Goal: Task Accomplishment & Management: Manage account settings

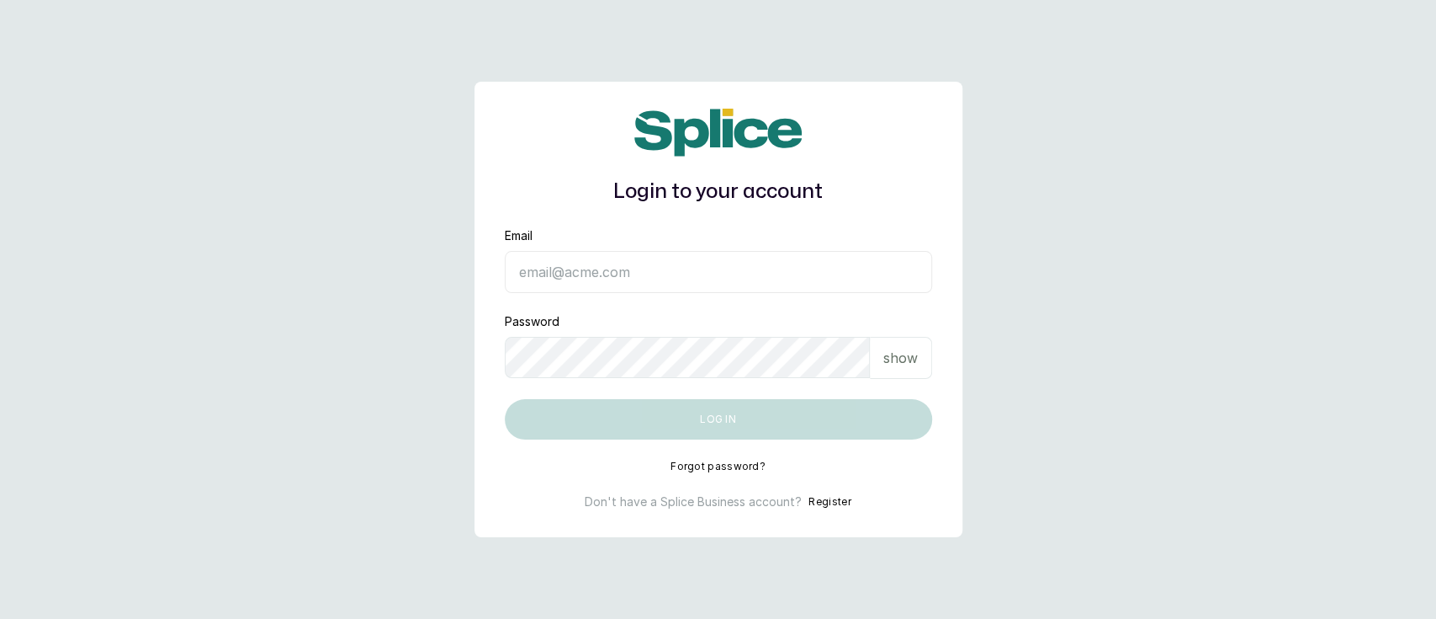
click at [672, 276] on input "Email" at bounding box center [718, 272] width 427 height 42
type input "[EMAIL_ADDRESS][DOMAIN_NAME]"
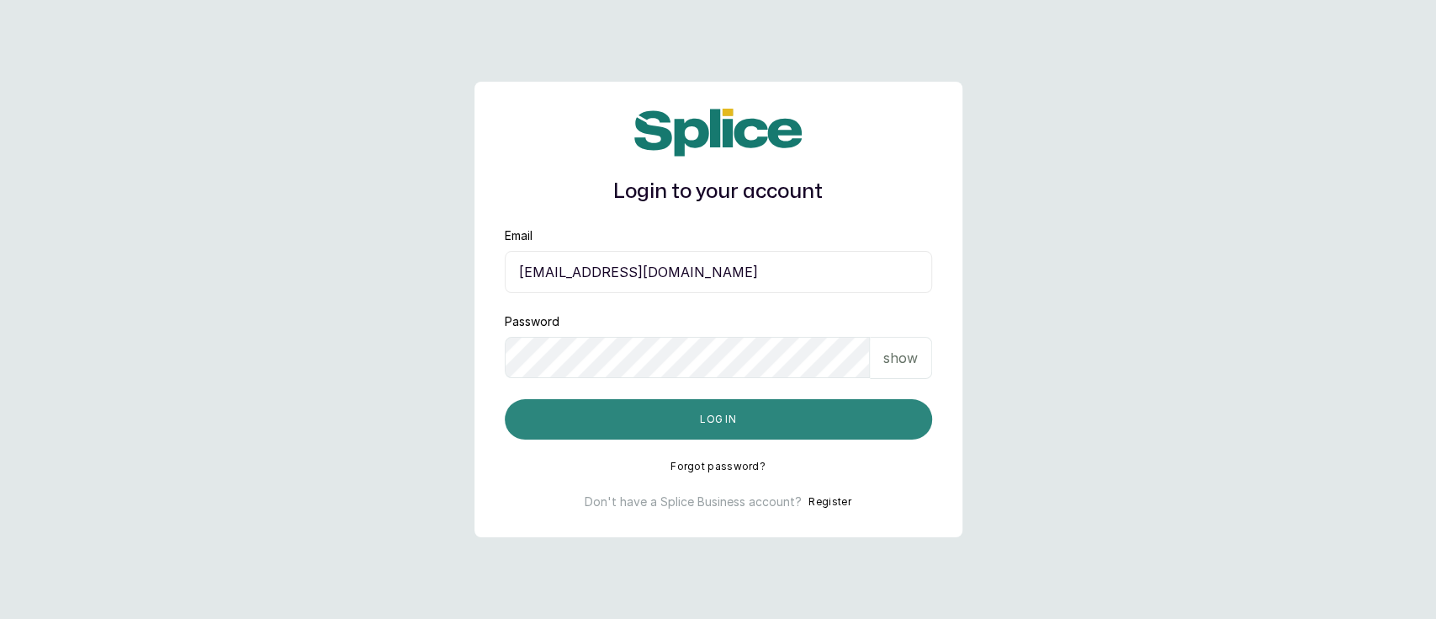
click at [621, 430] on button "Log in" at bounding box center [718, 419] width 427 height 40
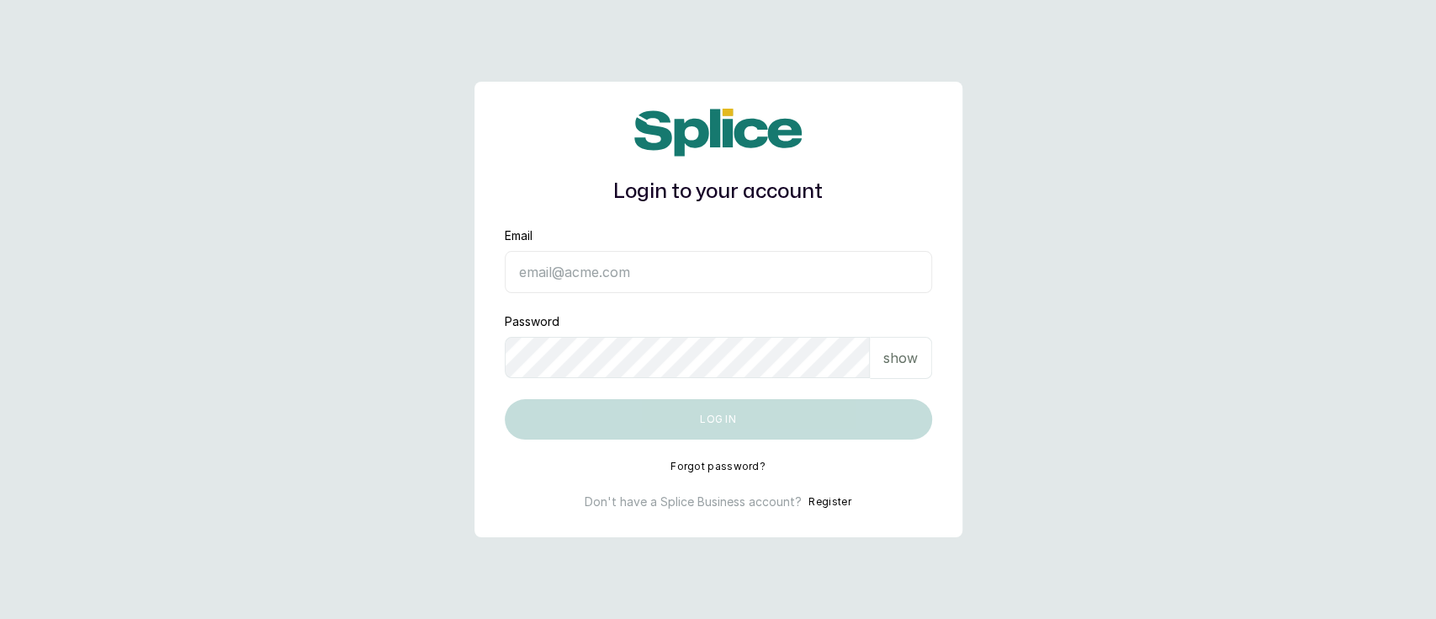
click at [591, 288] on input "Email" at bounding box center [718, 272] width 427 height 42
click at [682, 358] on form "Email Password show Log in" at bounding box center [718, 333] width 427 height 212
type input "[EMAIL_ADDRESS][DOMAIN_NAME]"
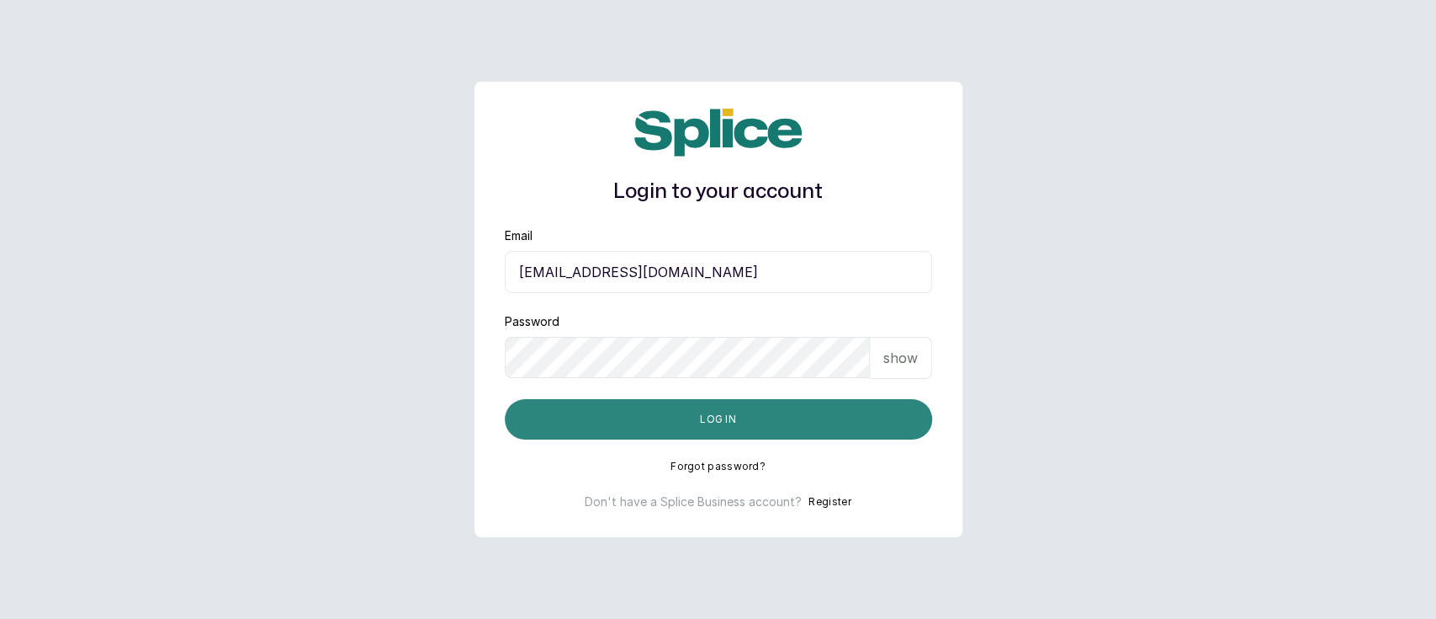
click at [679, 422] on button "Log in" at bounding box center [718, 419] width 427 height 40
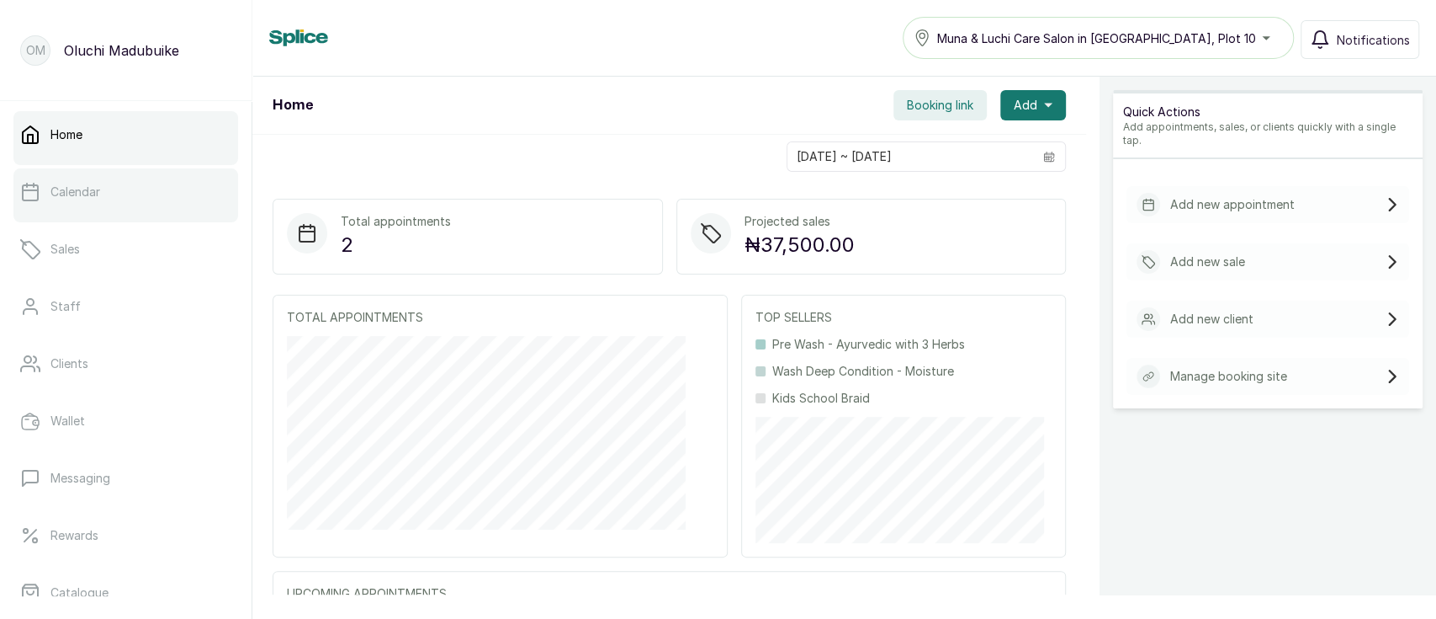
click at [123, 215] on div at bounding box center [125, 218] width 225 height 7
click at [121, 215] on div at bounding box center [125, 218] width 225 height 7
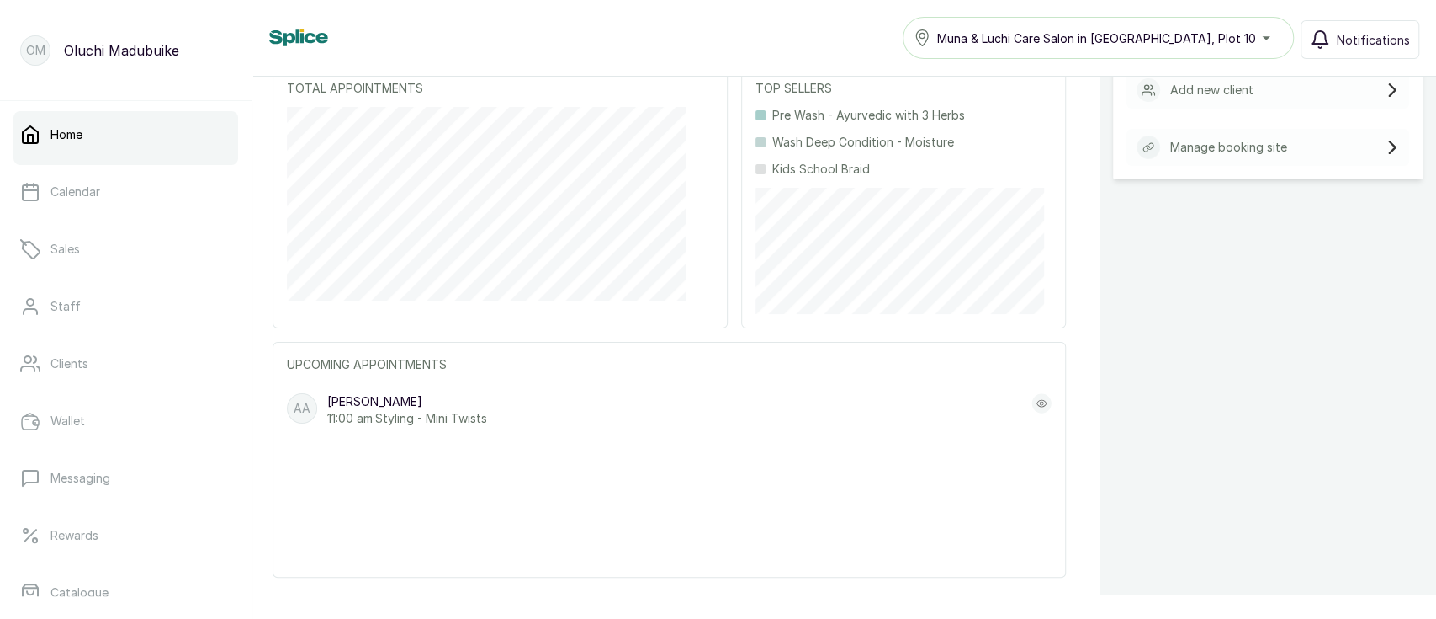
scroll to position [231, 0]
click at [374, 407] on p "11:00 am · Styling - Mini Twists" at bounding box center [407, 415] width 160 height 17
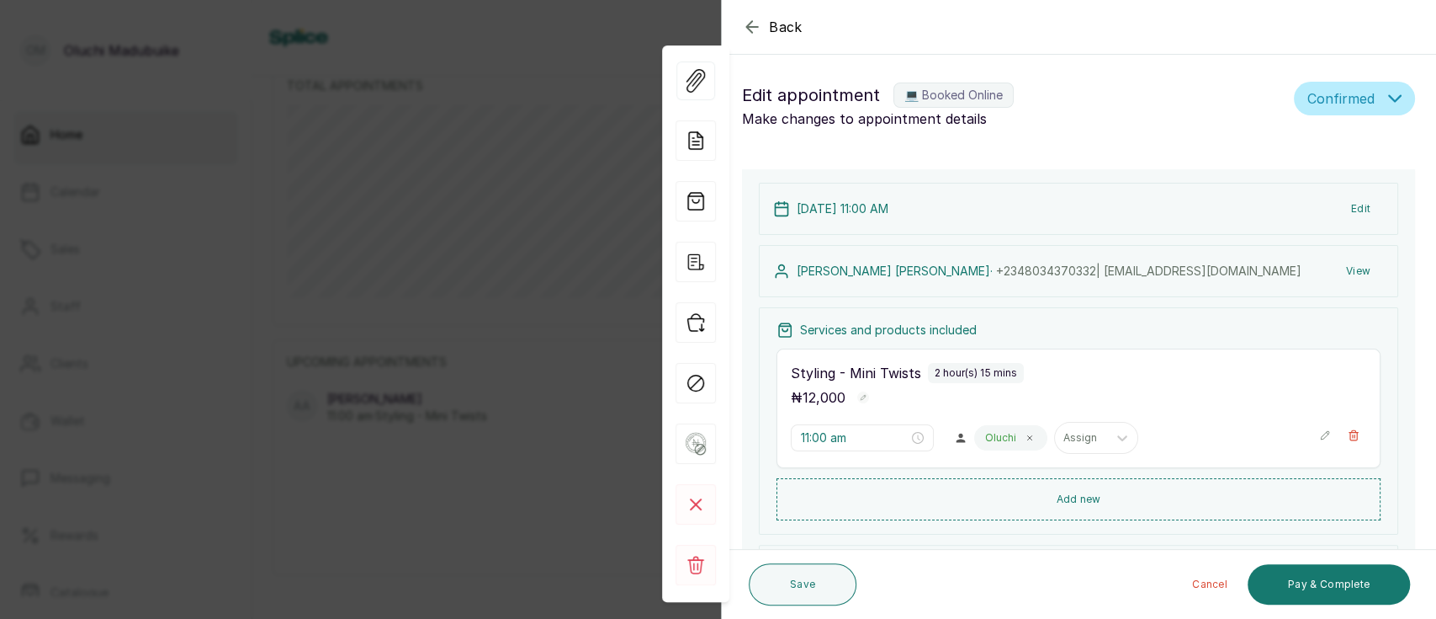
click at [1324, 109] on button "Confirmed" at bounding box center [1354, 99] width 121 height 34
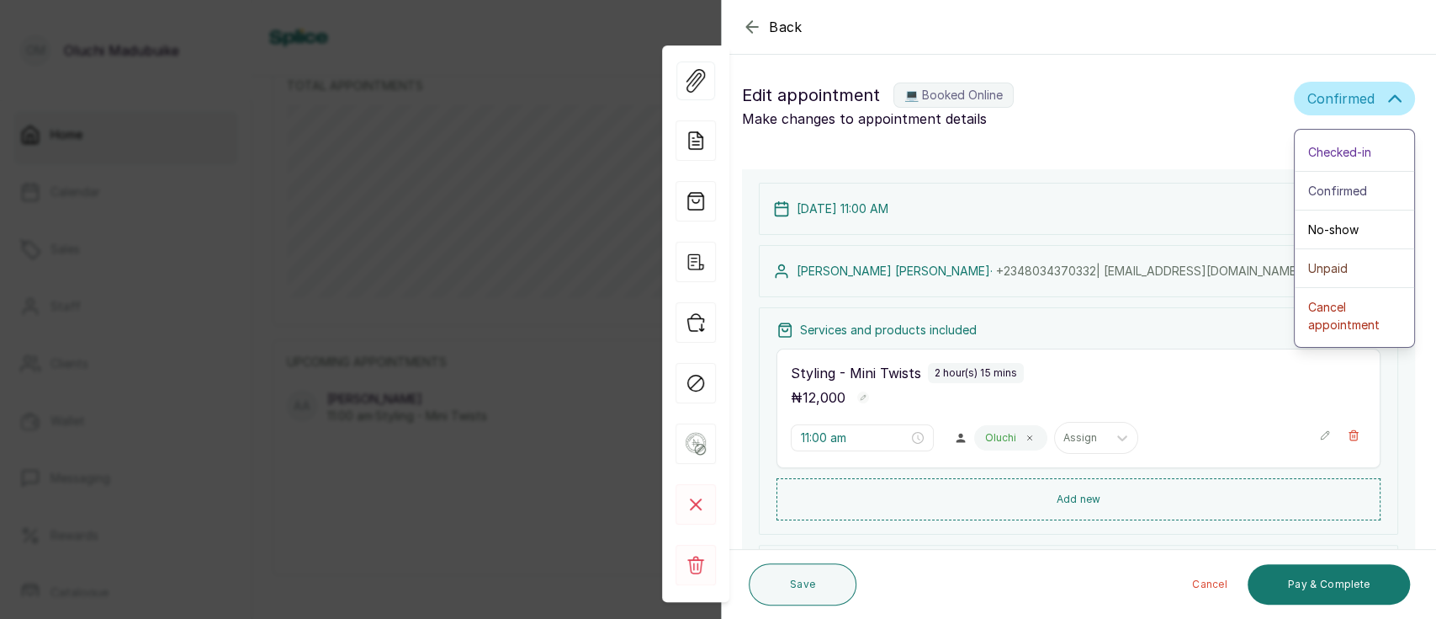
click at [1152, 104] on h1 "Edit appointment 💻 Booked Online" at bounding box center [1014, 95] width 545 height 27
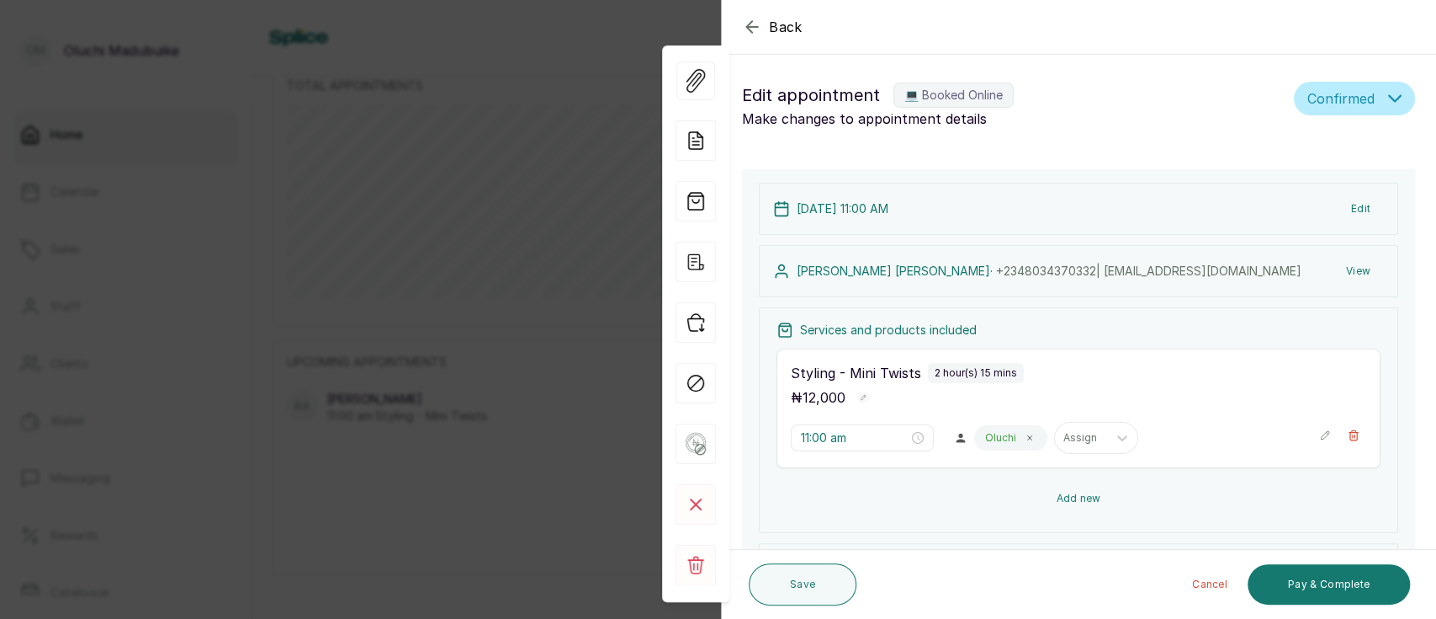
click at [1110, 494] on button "Add new" at bounding box center [1079, 498] width 604 height 40
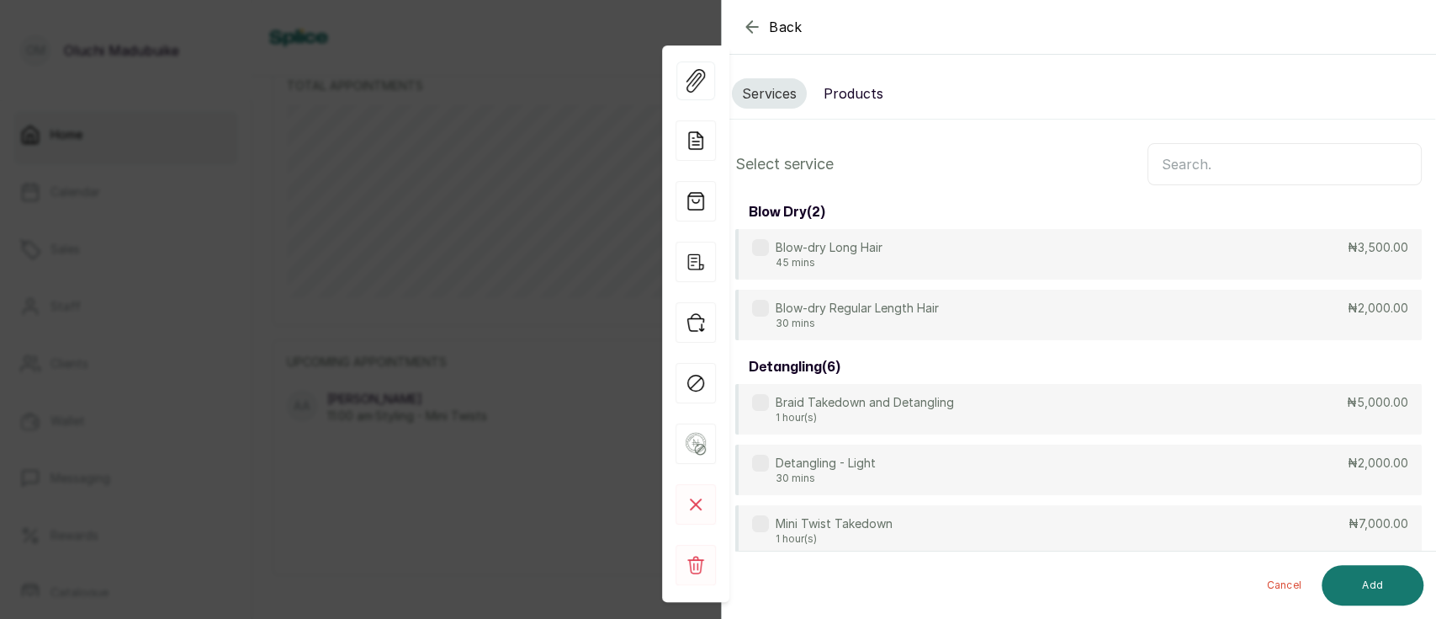
scroll to position [128, 0]
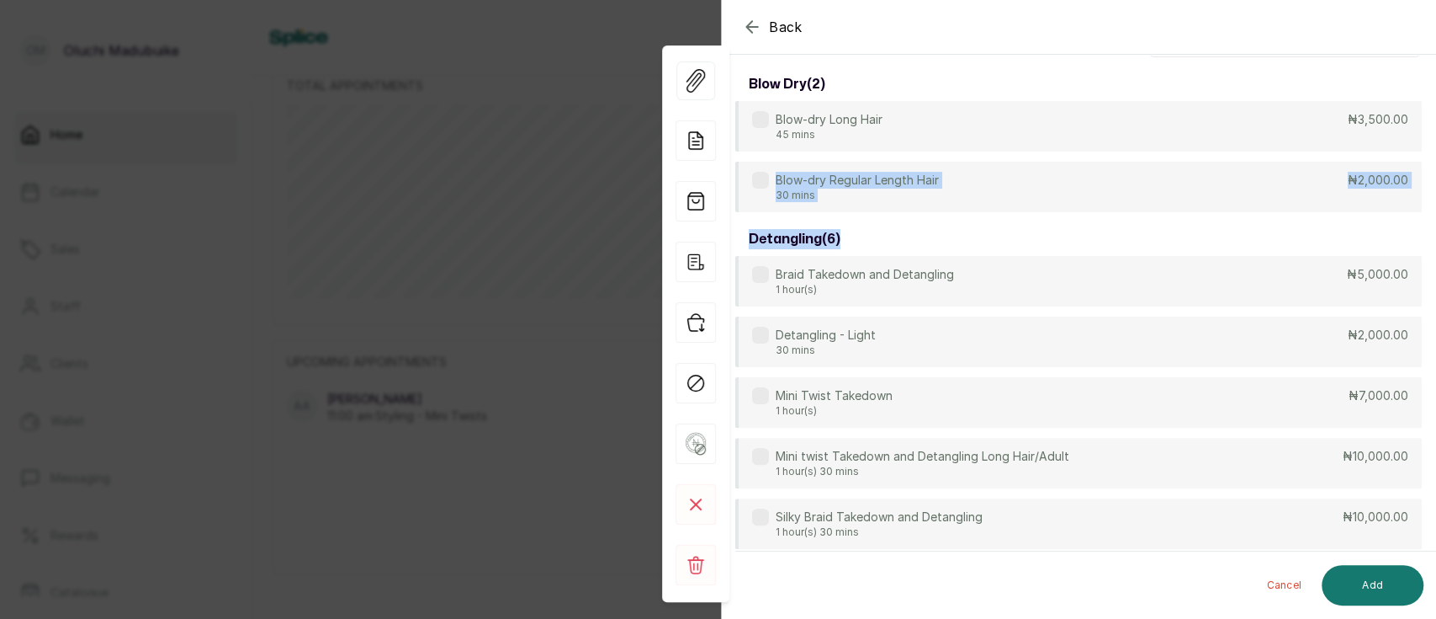
drag, startPoint x: 1435, startPoint y: 145, endPoint x: 1435, endPoint y: 217, distance: 72.4
click at [1435, 217] on section "Back Appointment Details Services Products Select service blow dry ( 2 ) Blow-d…" at bounding box center [1078, 309] width 715 height 619
click at [1435, 151] on section "Back Appointment Details Services Products Select service blow dry ( 2 ) Blow-d…" at bounding box center [1078, 309] width 715 height 619
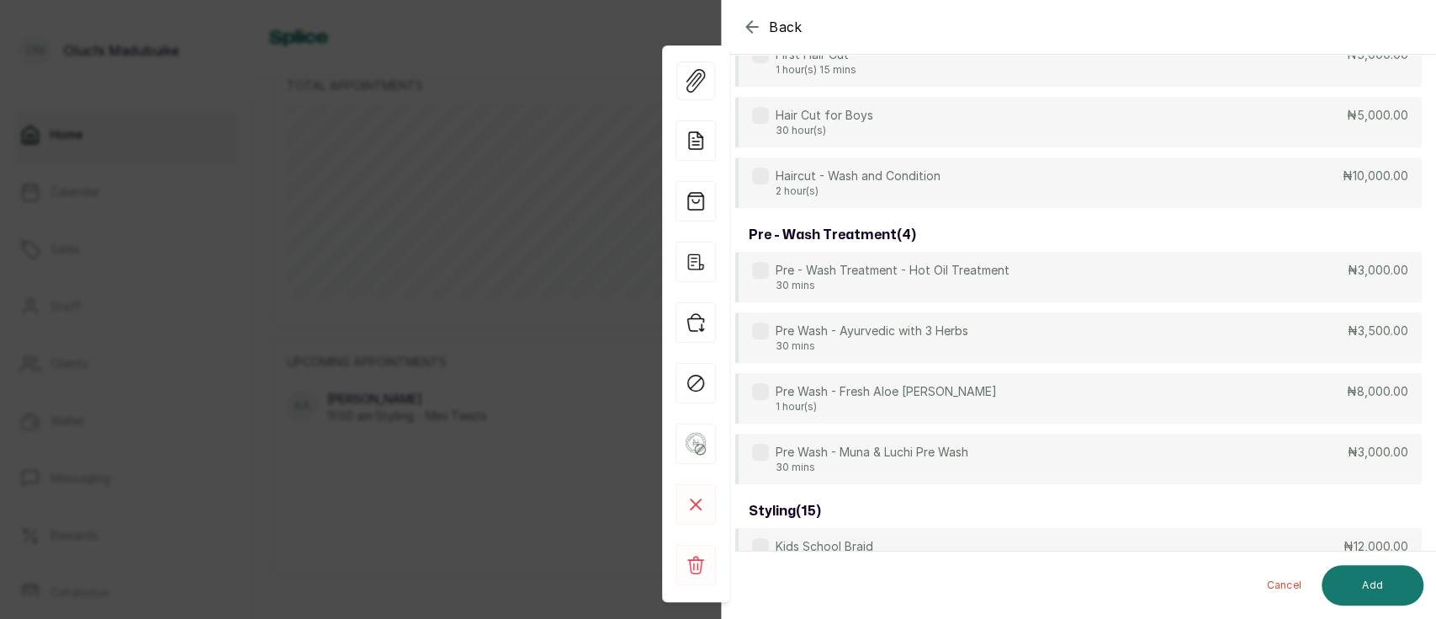
scroll to position [737, 0]
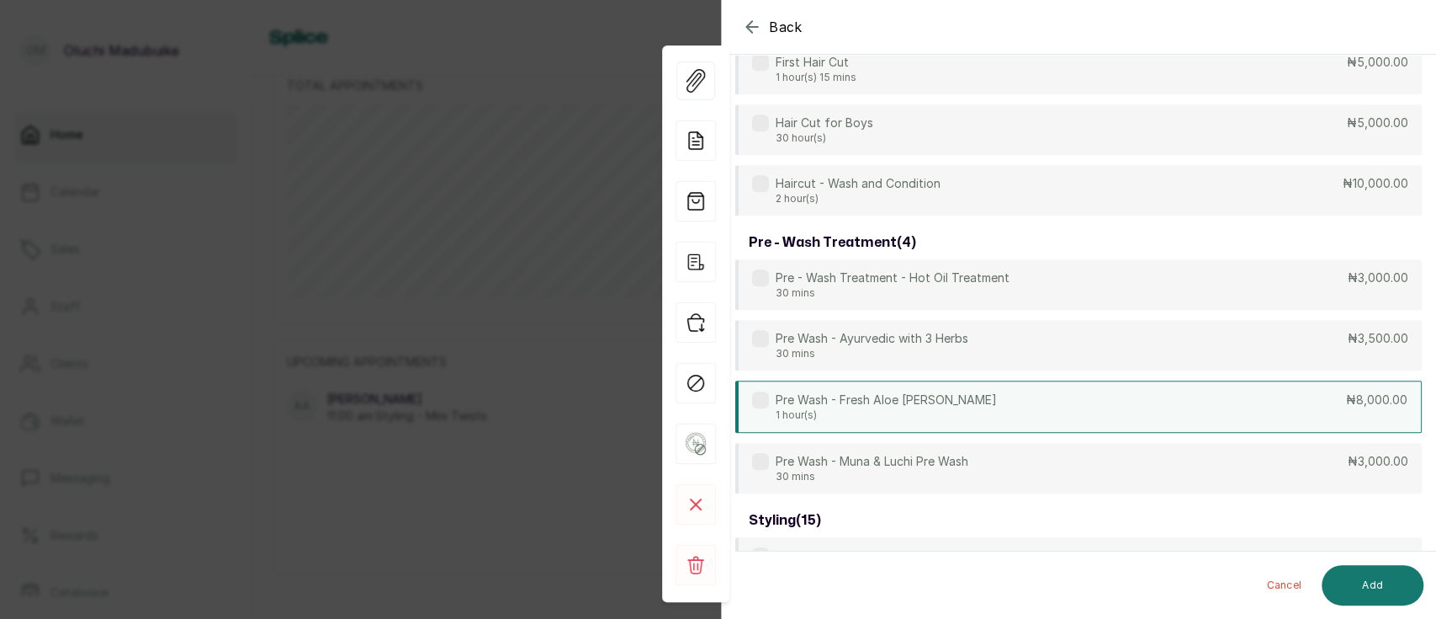
click at [758, 396] on label at bounding box center [760, 399] width 17 height 17
click at [1366, 594] on button "Add" at bounding box center [1373, 585] width 102 height 40
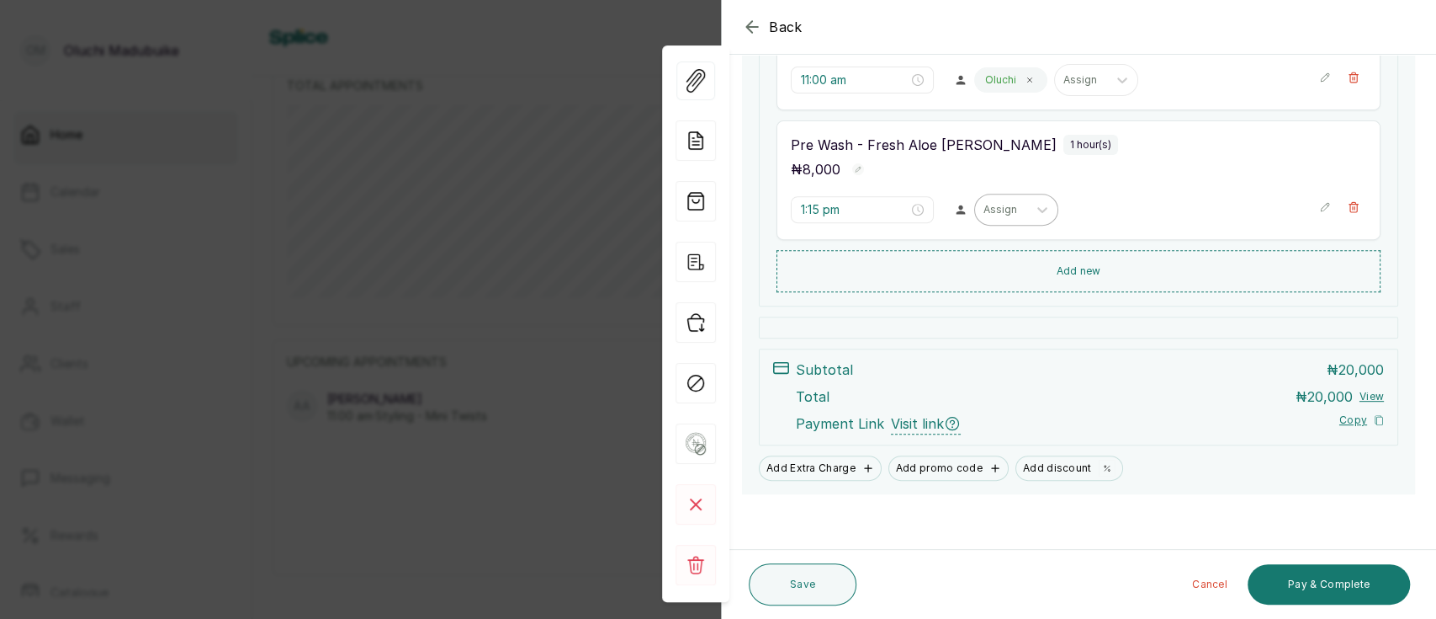
scroll to position [359, 0]
click at [1012, 210] on div "Assign" at bounding box center [1001, 208] width 52 height 22
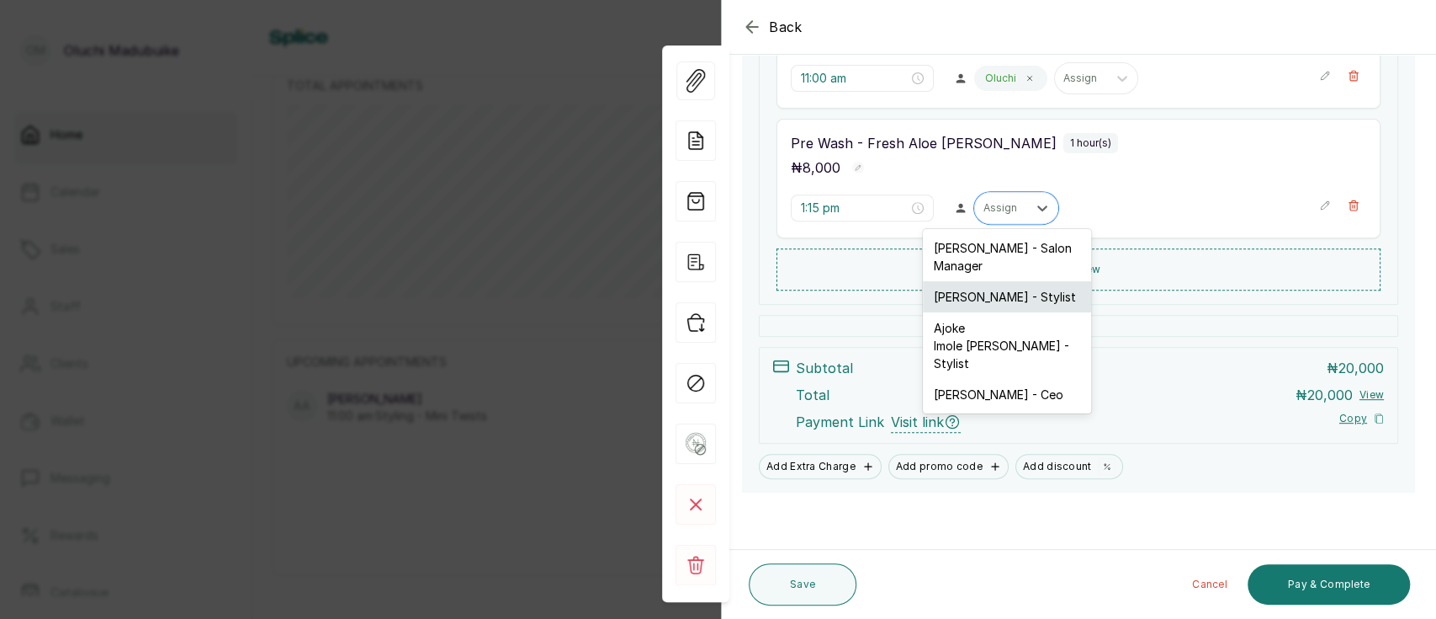
click at [996, 296] on div "[PERSON_NAME] - Stylist" at bounding box center [1007, 296] width 168 height 31
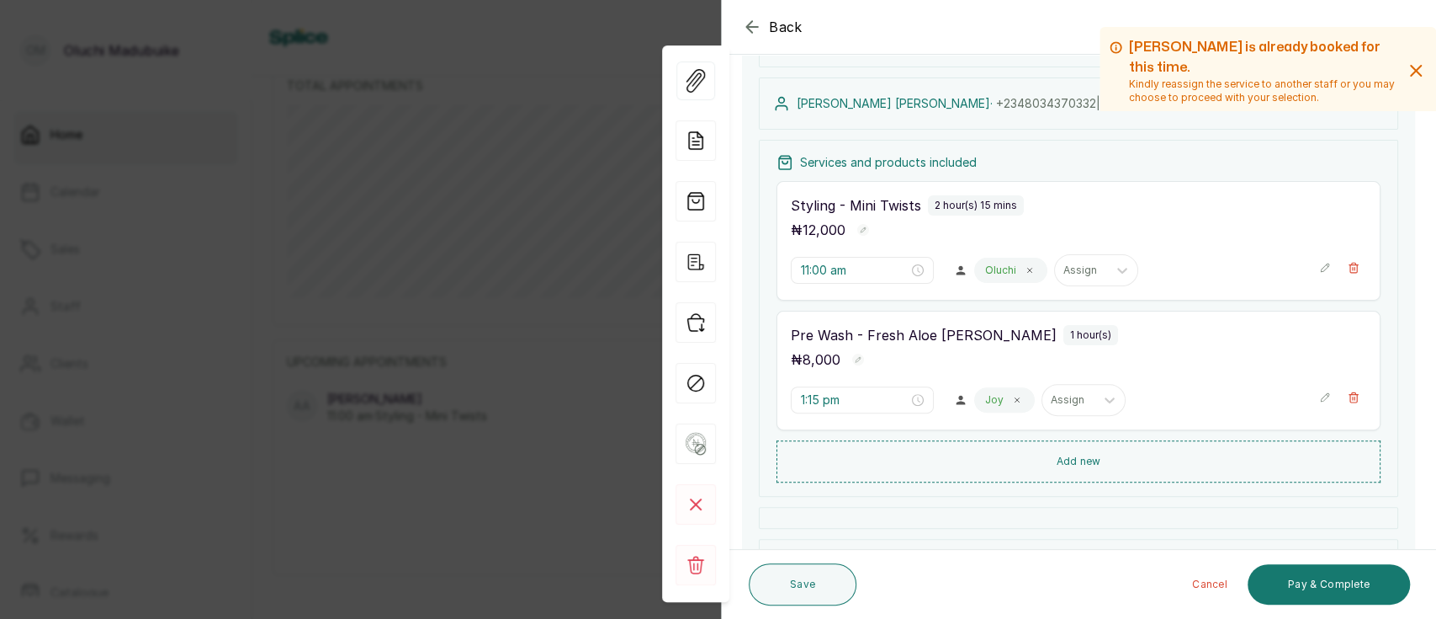
scroll to position [167, 0]
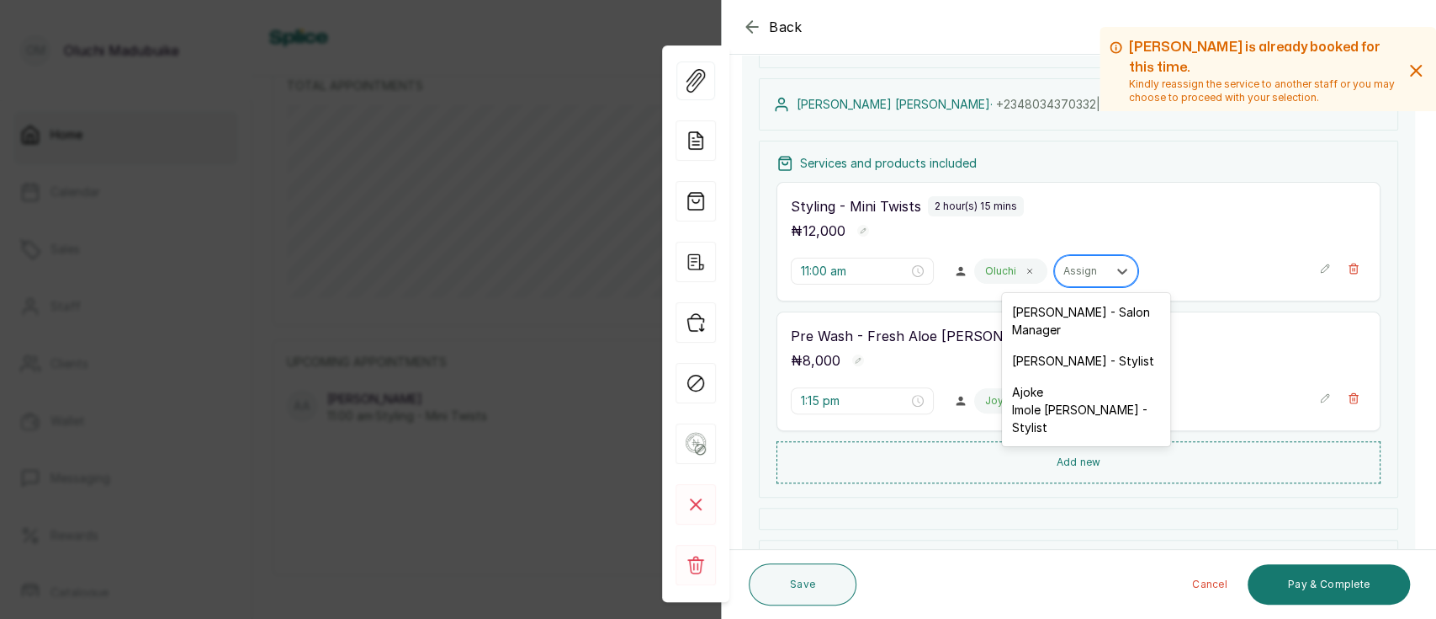
click at [1064, 277] on div at bounding box center [1081, 270] width 35 height 15
click at [1048, 364] on div "[PERSON_NAME] - Stylist" at bounding box center [1086, 360] width 168 height 31
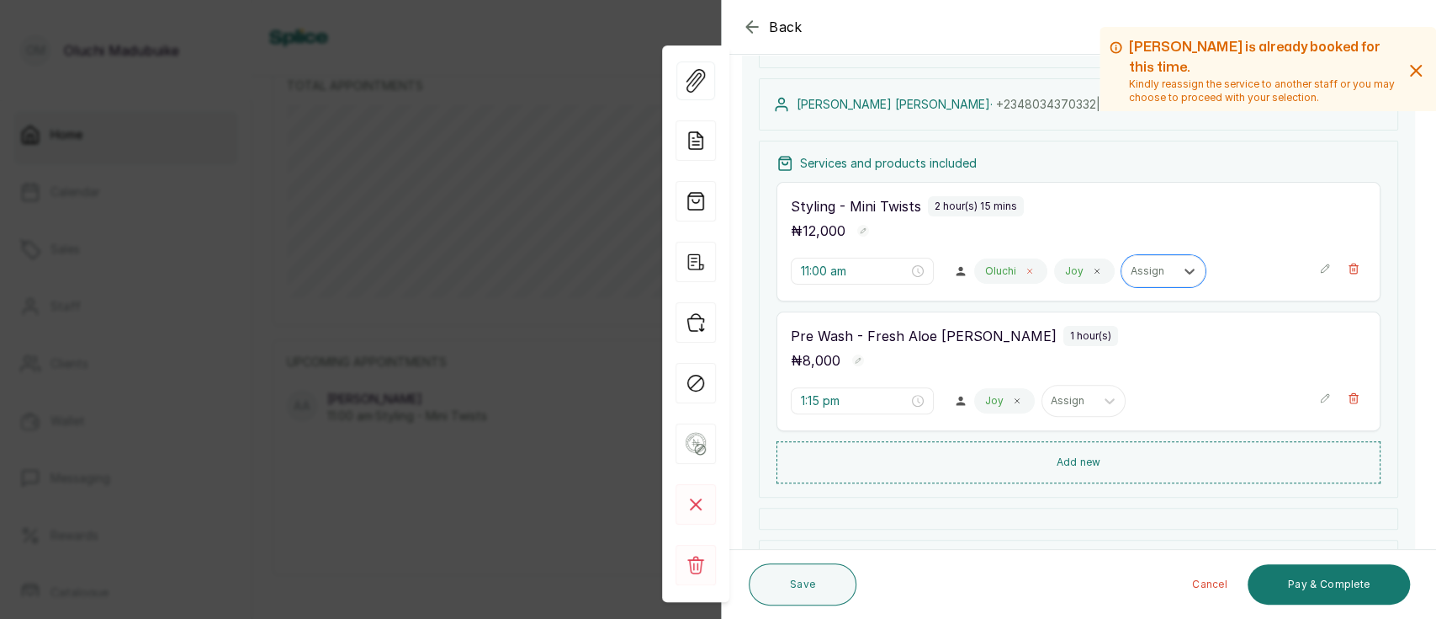
click at [1023, 265] on span at bounding box center [1029, 270] width 13 height 13
click at [1343, 592] on button "Pay & Complete" at bounding box center [1329, 584] width 162 height 40
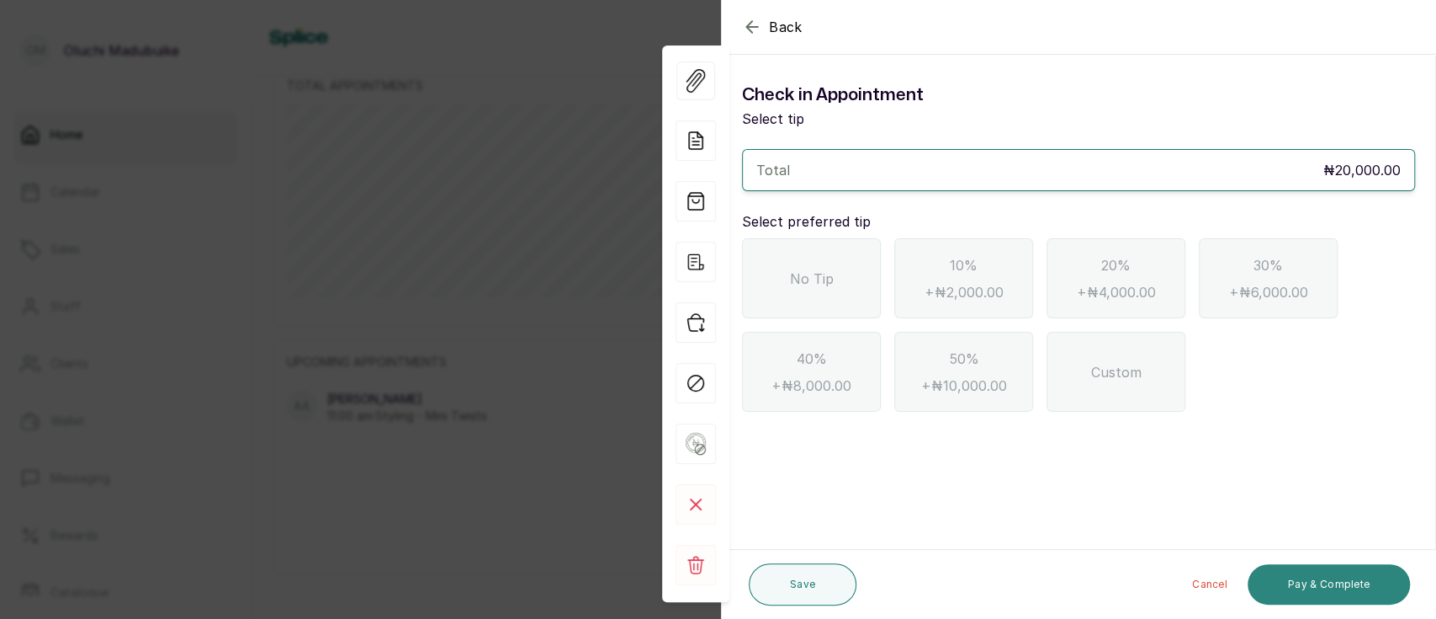
scroll to position [0, 0]
click at [1342, 594] on button "Pay & Complete" at bounding box center [1329, 584] width 162 height 40
click at [1321, 587] on button "Pay & Complete" at bounding box center [1329, 584] width 162 height 40
click at [820, 287] on span "No Tip" at bounding box center [812, 278] width 44 height 20
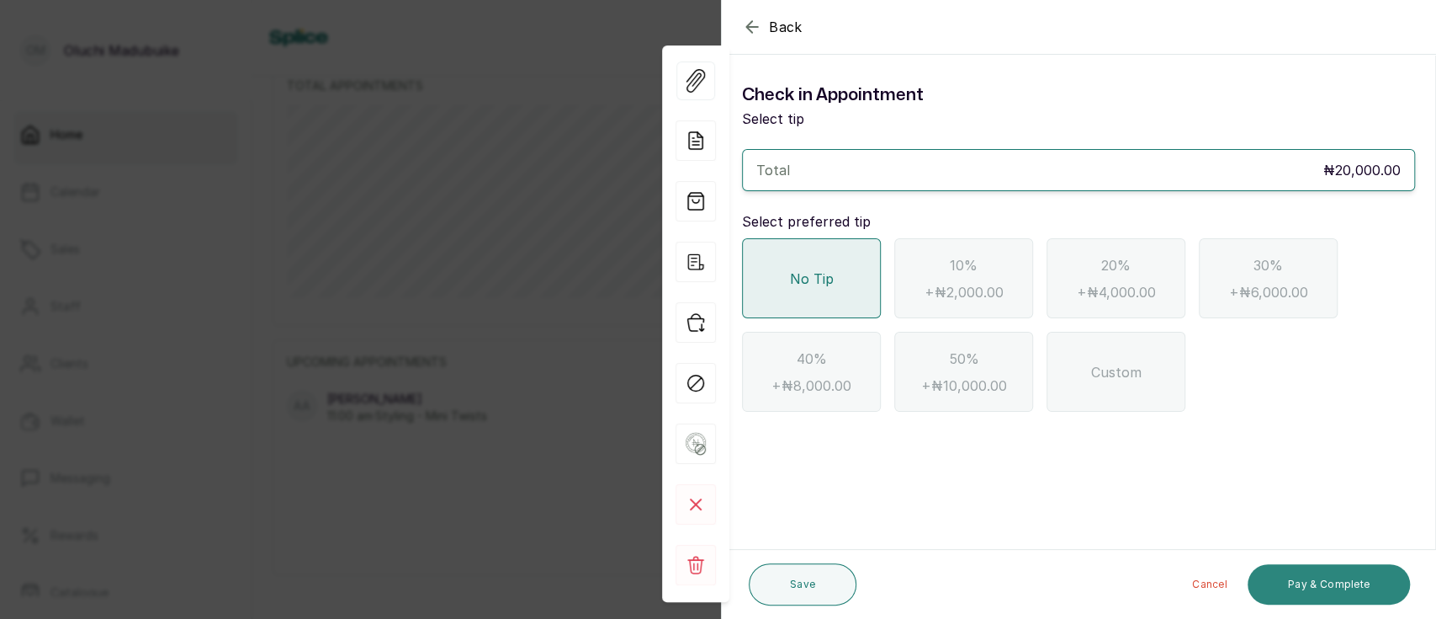
click at [1271, 581] on button "Pay & Complete" at bounding box center [1329, 584] width 162 height 40
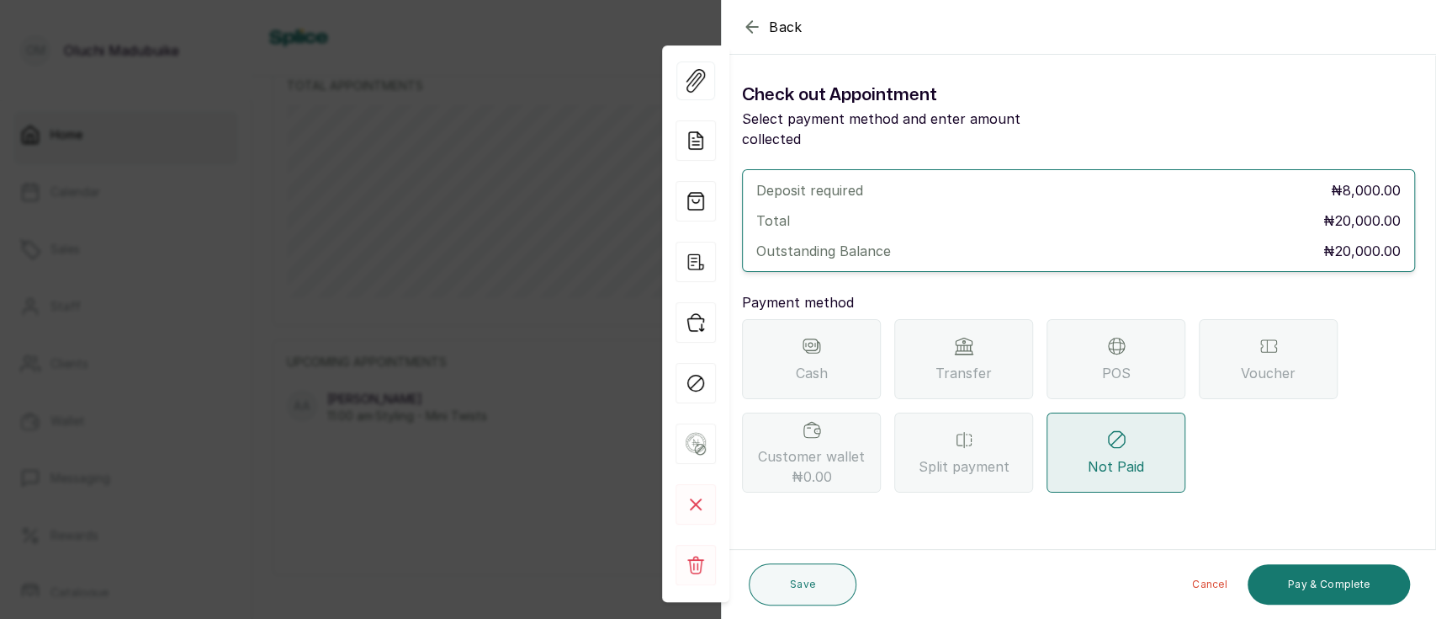
click at [969, 363] on span "Transfer" at bounding box center [964, 373] width 56 height 20
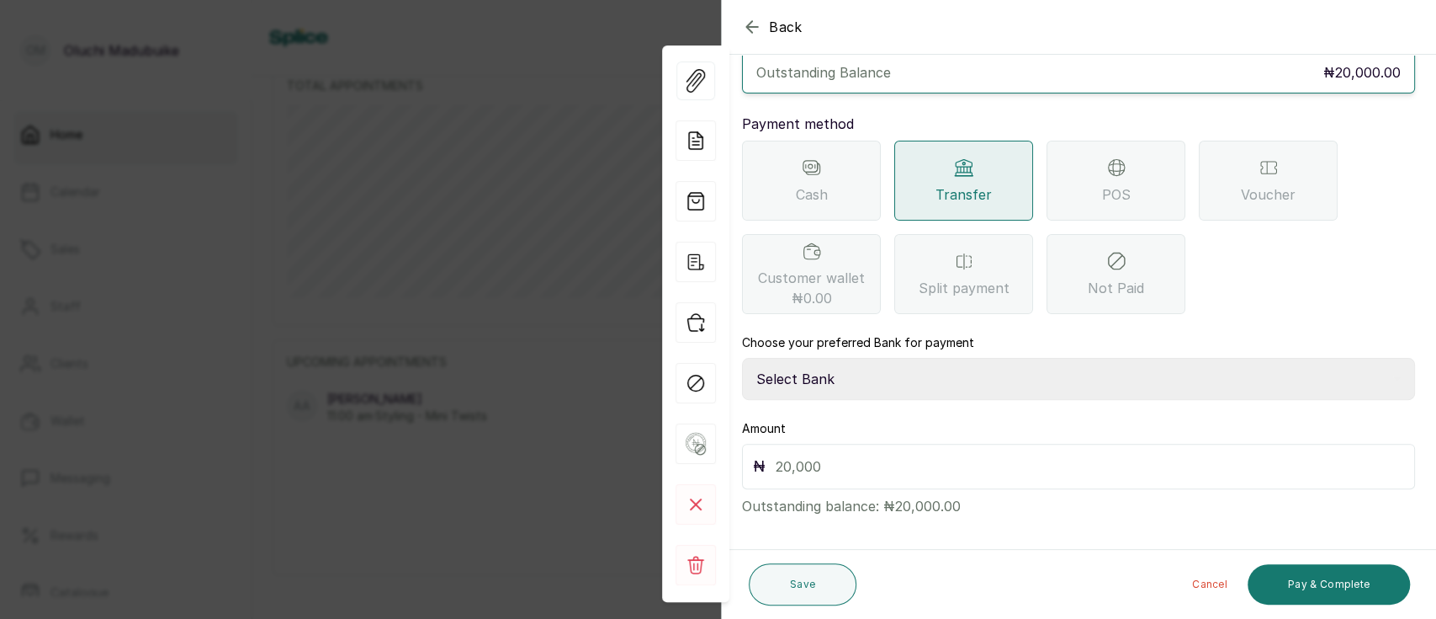
scroll to position [189, 0]
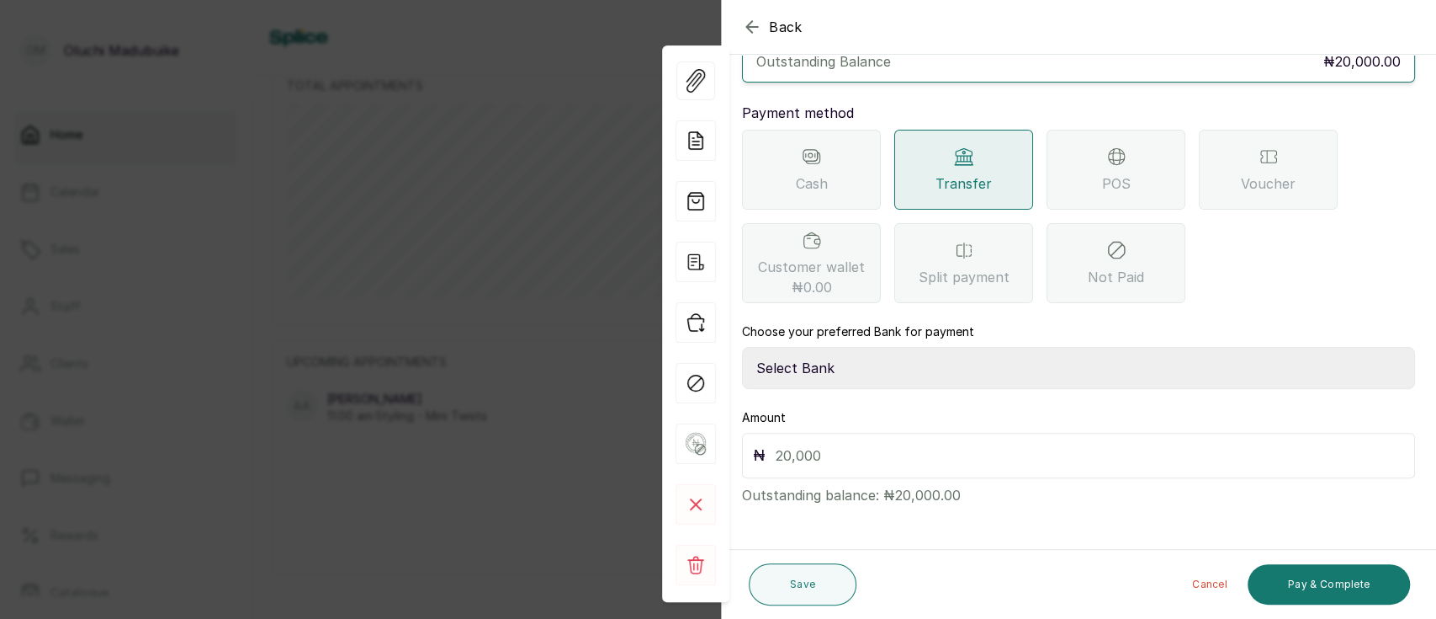
click at [858, 374] on select "Select Bank MUNA AND LUCHI CARE SERVICES Sterling Bank" at bounding box center [1078, 368] width 673 height 42
select select "dd84199d-4cba-4959-8eb3-c155f940bca7"
click at [742, 347] on select "Select Bank MUNA AND LUCHI CARE SERVICES Sterling Bank" at bounding box center [1078, 368] width 673 height 42
click at [817, 462] on input "text" at bounding box center [1090, 455] width 629 height 24
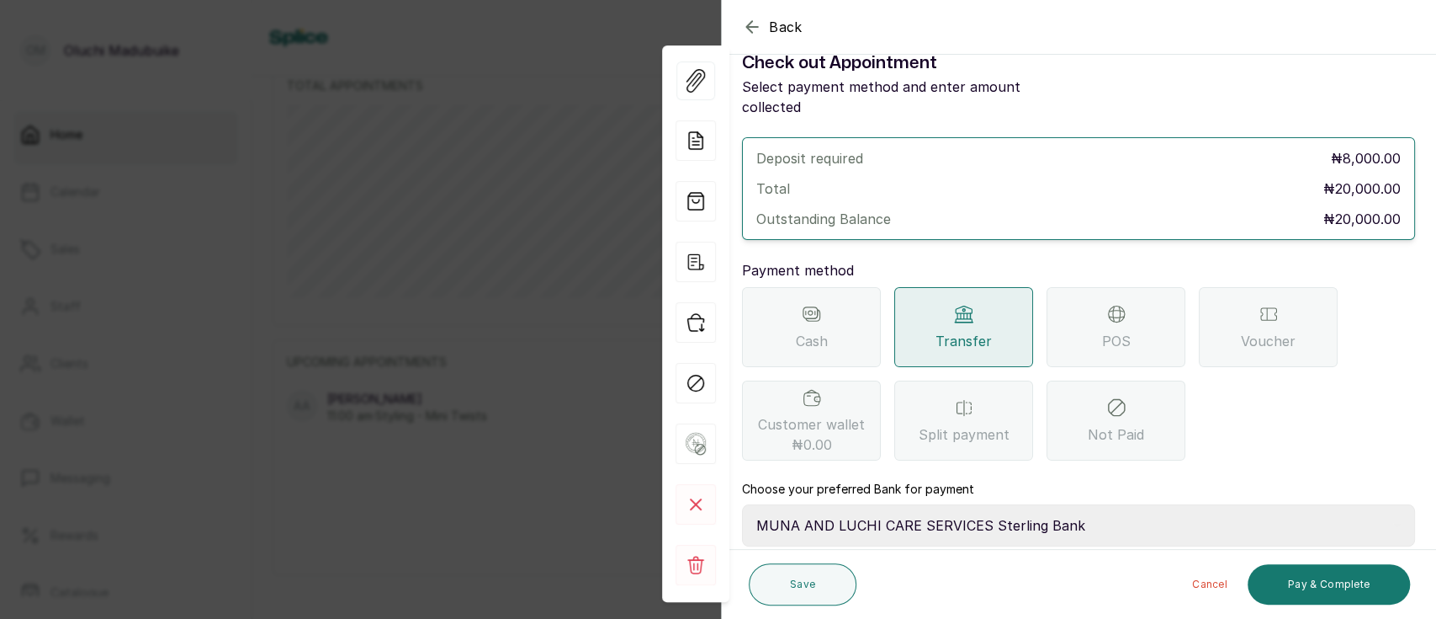
scroll to position [30, 0]
click at [1309, 584] on button "Pay & Complete" at bounding box center [1329, 584] width 162 height 40
click at [1308, 322] on div "Voucher" at bounding box center [1268, 329] width 139 height 80
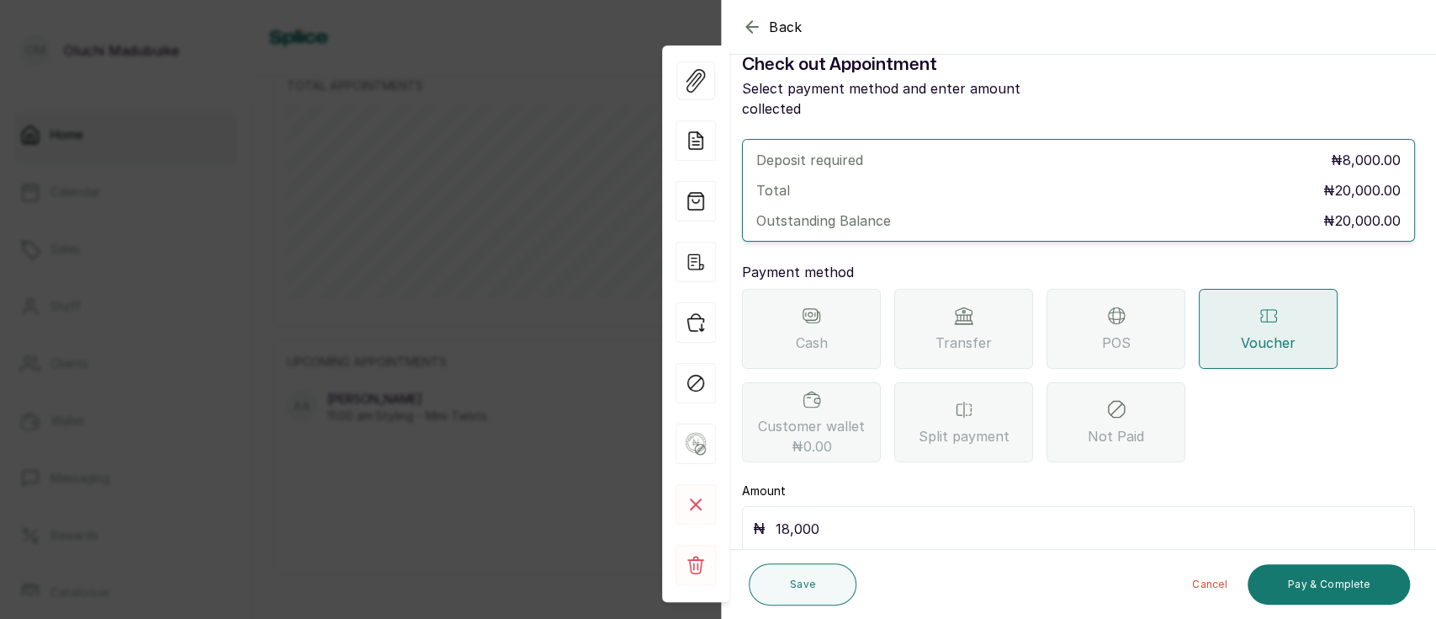
scroll to position [104, 0]
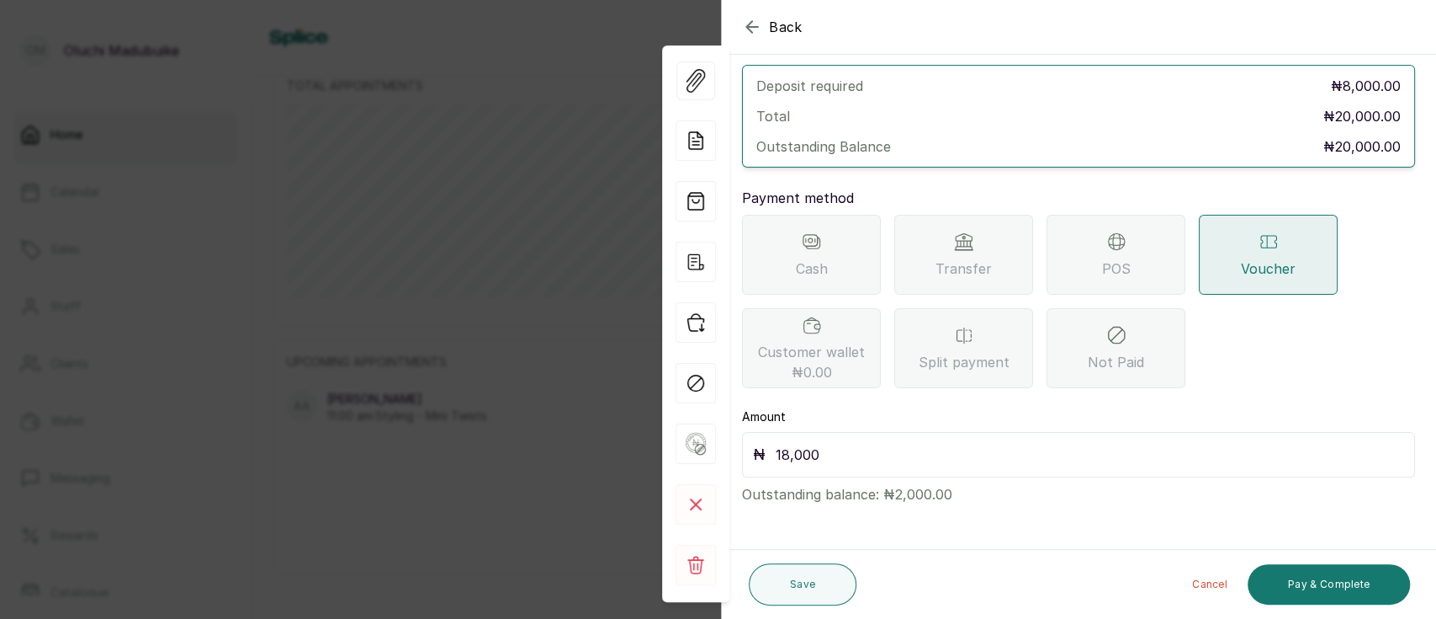
click at [816, 459] on input "18,000" at bounding box center [1090, 455] width 629 height 24
click at [949, 259] on span "Transfer" at bounding box center [964, 268] width 56 height 20
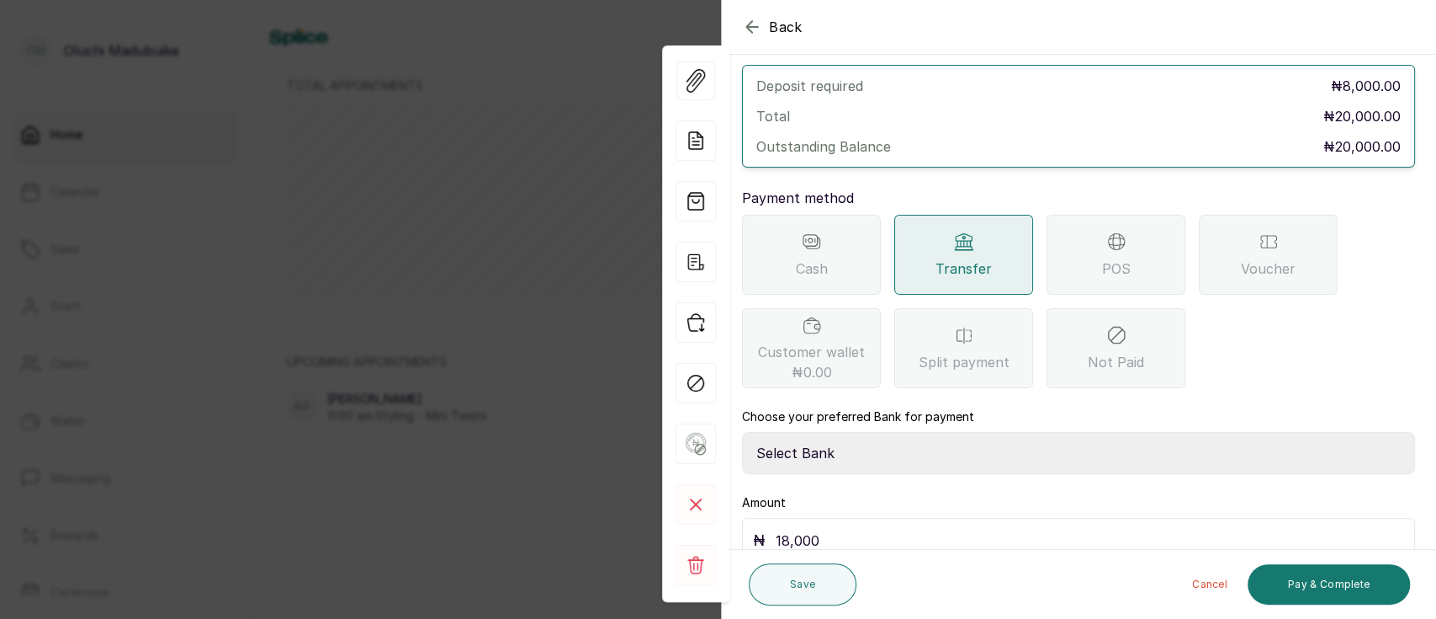
click at [1259, 263] on span "Voucher" at bounding box center [1268, 268] width 55 height 20
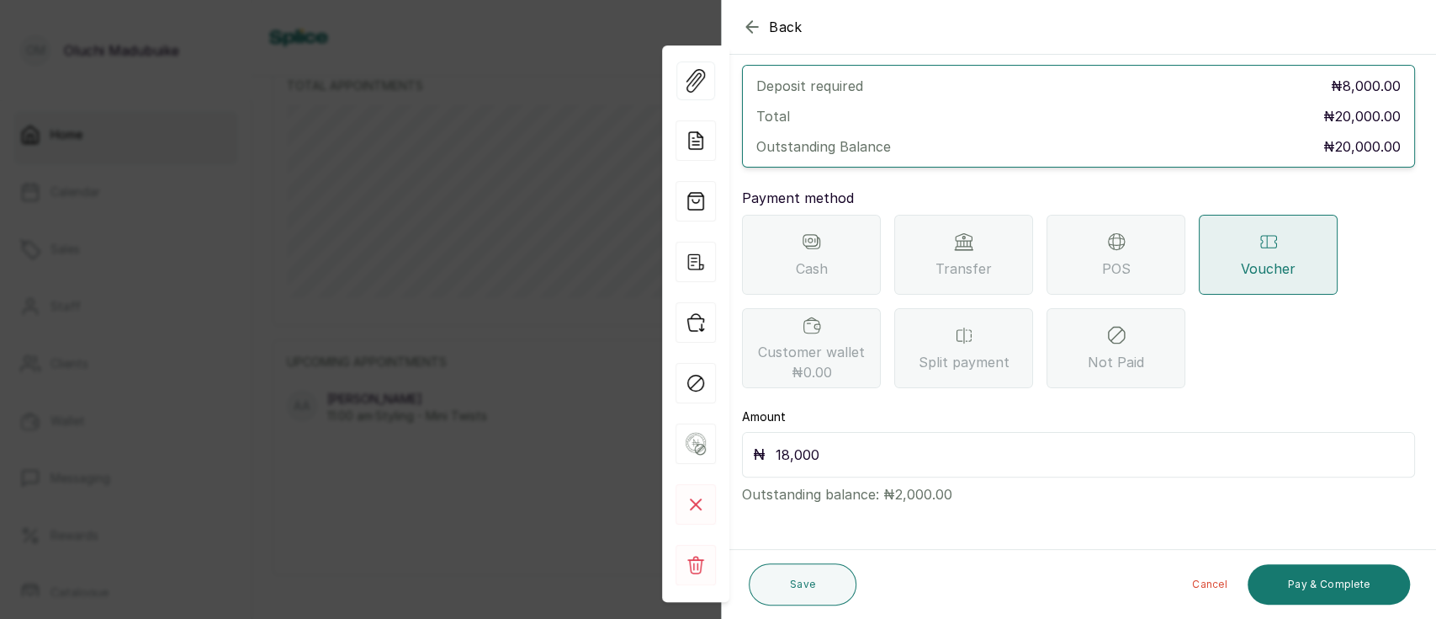
drag, startPoint x: 840, startPoint y: 453, endPoint x: 749, endPoint y: 448, distance: 91.0
click at [749, 448] on div "₦ 18,000" at bounding box center [1078, 454] width 673 height 45
type input "2,000"
click at [1288, 581] on button "Pay & Complete" at bounding box center [1329, 584] width 162 height 40
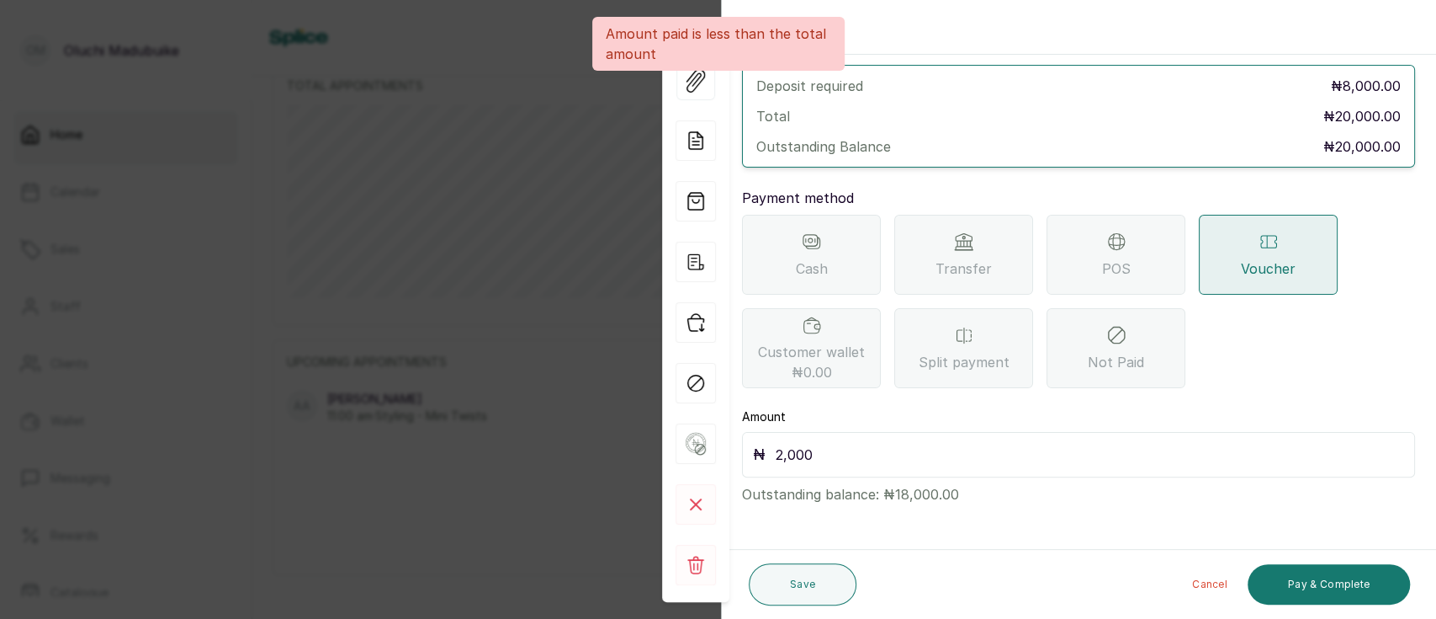
click at [1263, 264] on span "Voucher" at bounding box center [1268, 268] width 55 height 20
drag, startPoint x: 837, startPoint y: 448, endPoint x: 682, endPoint y: 445, distance: 155.7
click at [682, 445] on body "OM [PERSON_NAME] Home Calendar Sales Staff Clients Wallet Messaging Rewards Cat…" at bounding box center [718, 309] width 1436 height 619
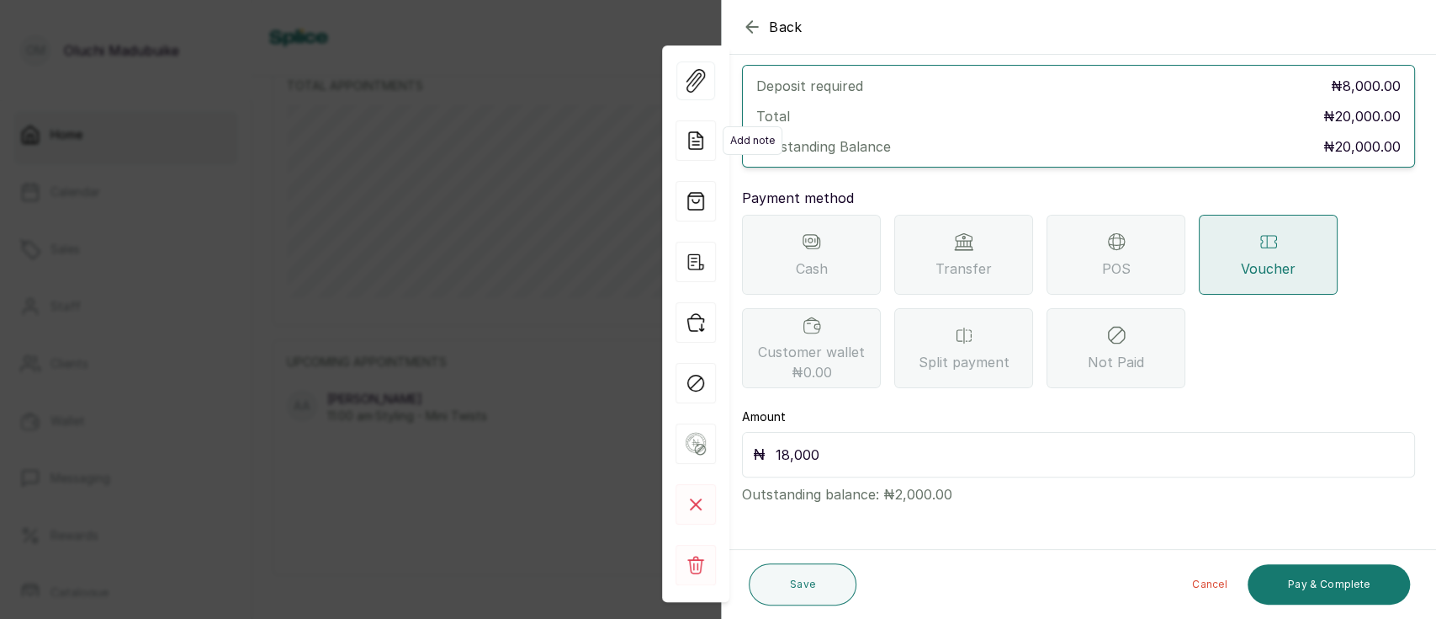
type input "18,000"
click at [701, 137] on icon at bounding box center [698, 138] width 10 height 13
click at [805, 238] on icon at bounding box center [809, 240] width 9 height 4
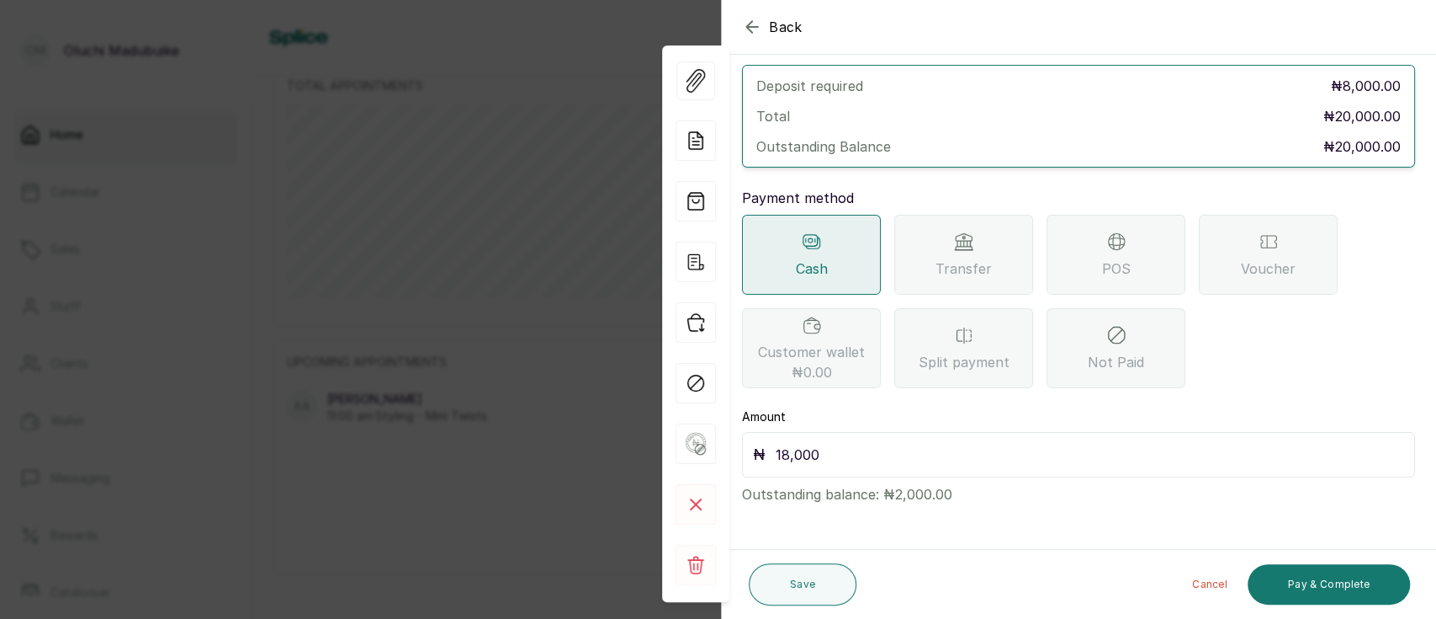
click at [970, 252] on div "Transfer" at bounding box center [964, 255] width 139 height 80
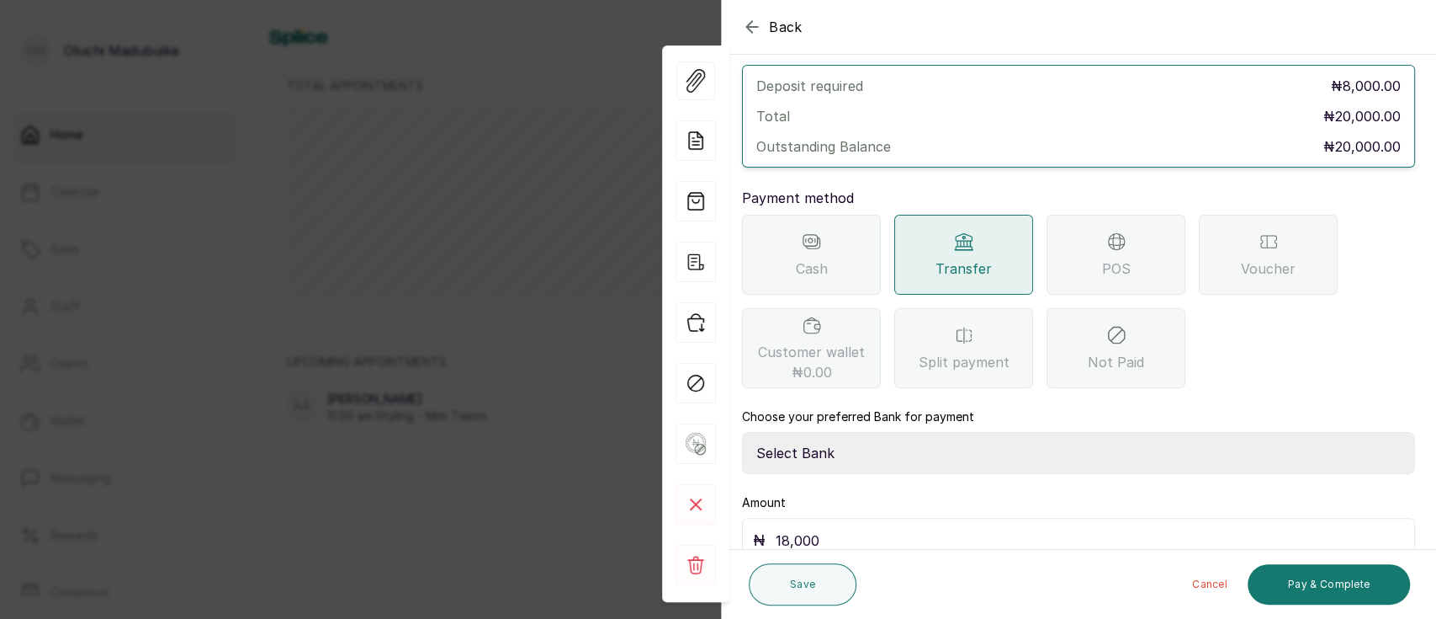
click at [832, 457] on select "Select Bank MUNA AND LUCHI CARE SERVICES Sterling Bank" at bounding box center [1078, 453] width 673 height 42
select select "dd84199d-4cba-4959-8eb3-c155f940bca7"
click at [742, 432] on select "Select Bank MUNA AND LUCHI CARE SERVICES Sterling Bank" at bounding box center [1078, 453] width 673 height 42
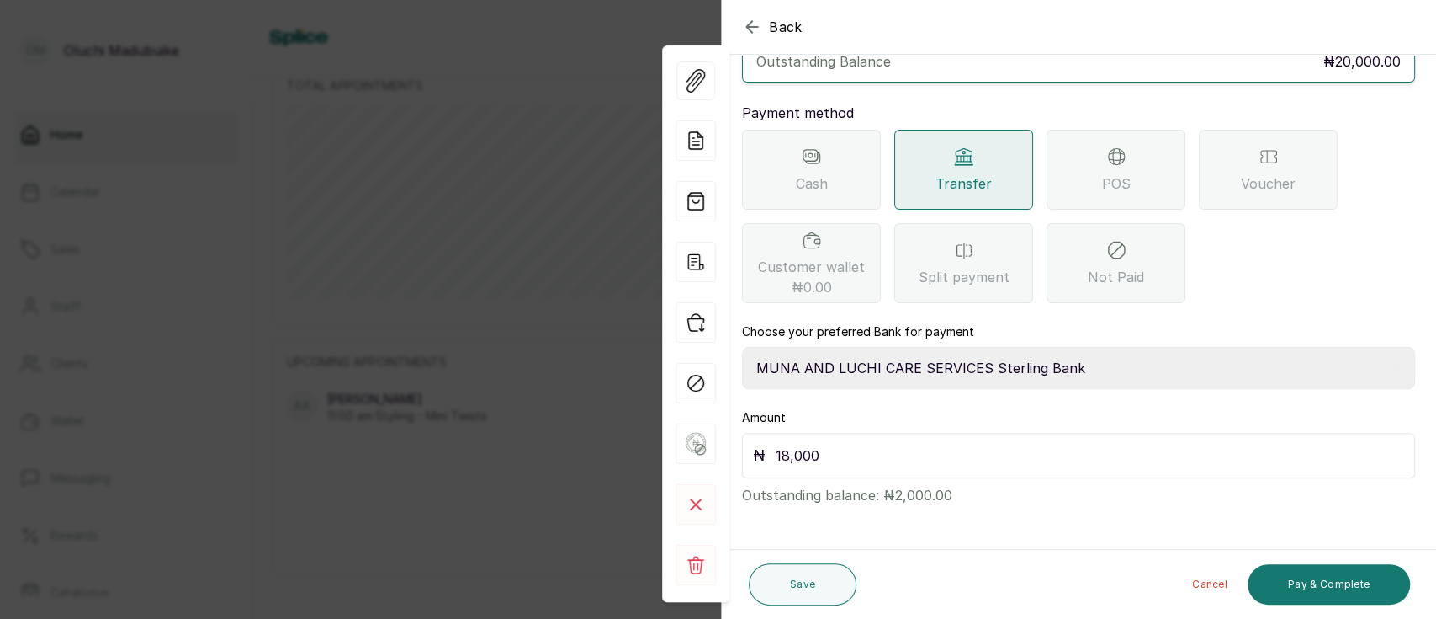
click at [763, 32] on button "Back" at bounding box center [772, 27] width 61 height 20
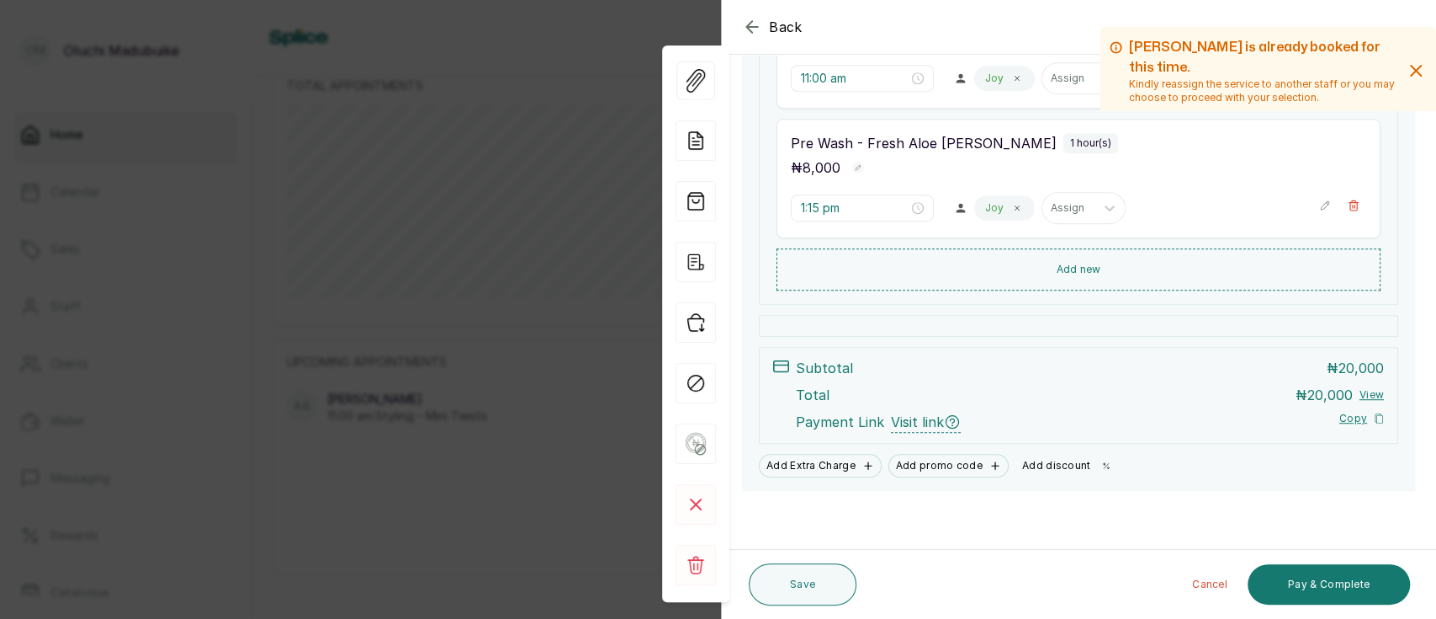
scroll to position [575, 0]
click at [1055, 472] on button "Add discount" at bounding box center [1069, 467] width 106 height 24
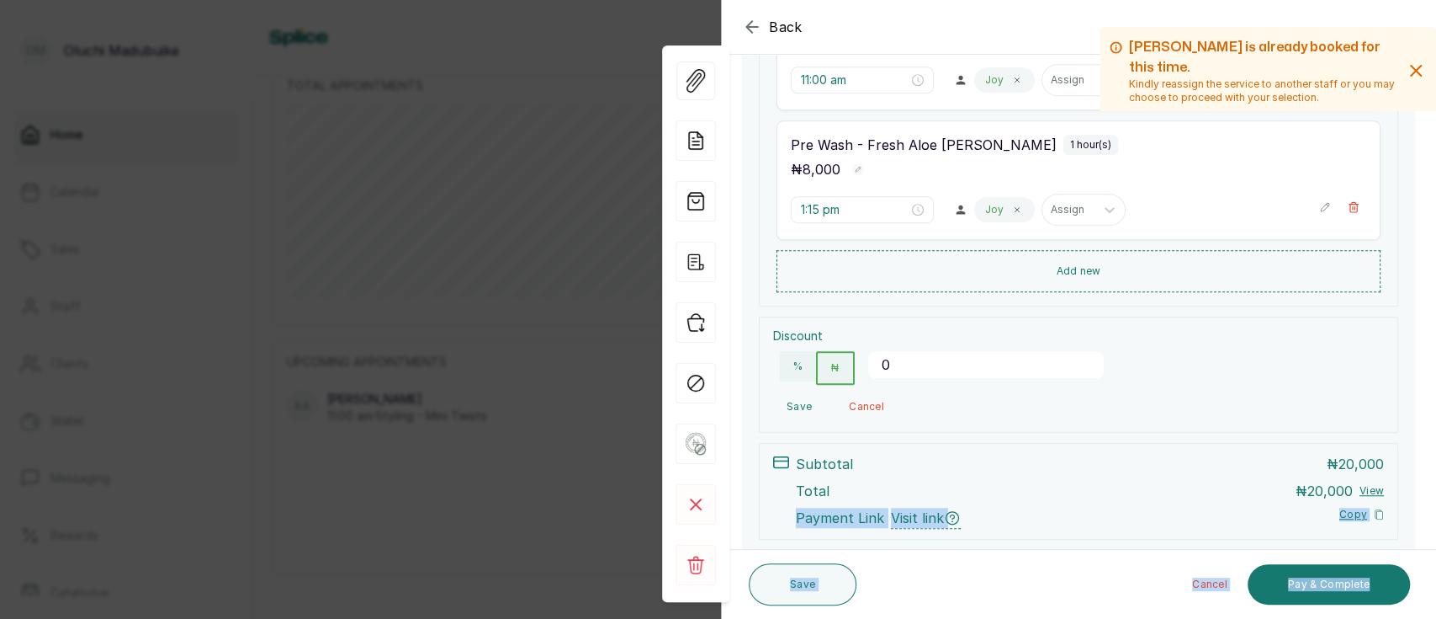
drag, startPoint x: 1435, startPoint y: 490, endPoint x: 1435, endPoint y: 599, distance: 109.4
click at [1435, 599] on section "Back Appointment Details Edit appointment 💻 Booked Online Make changes to appoi…" at bounding box center [1078, 309] width 715 height 619
click at [1201, 458] on div "Subtotal ₦ 20,000" at bounding box center [1090, 464] width 588 height 20
click at [797, 362] on button "%" at bounding box center [798, 366] width 36 height 30
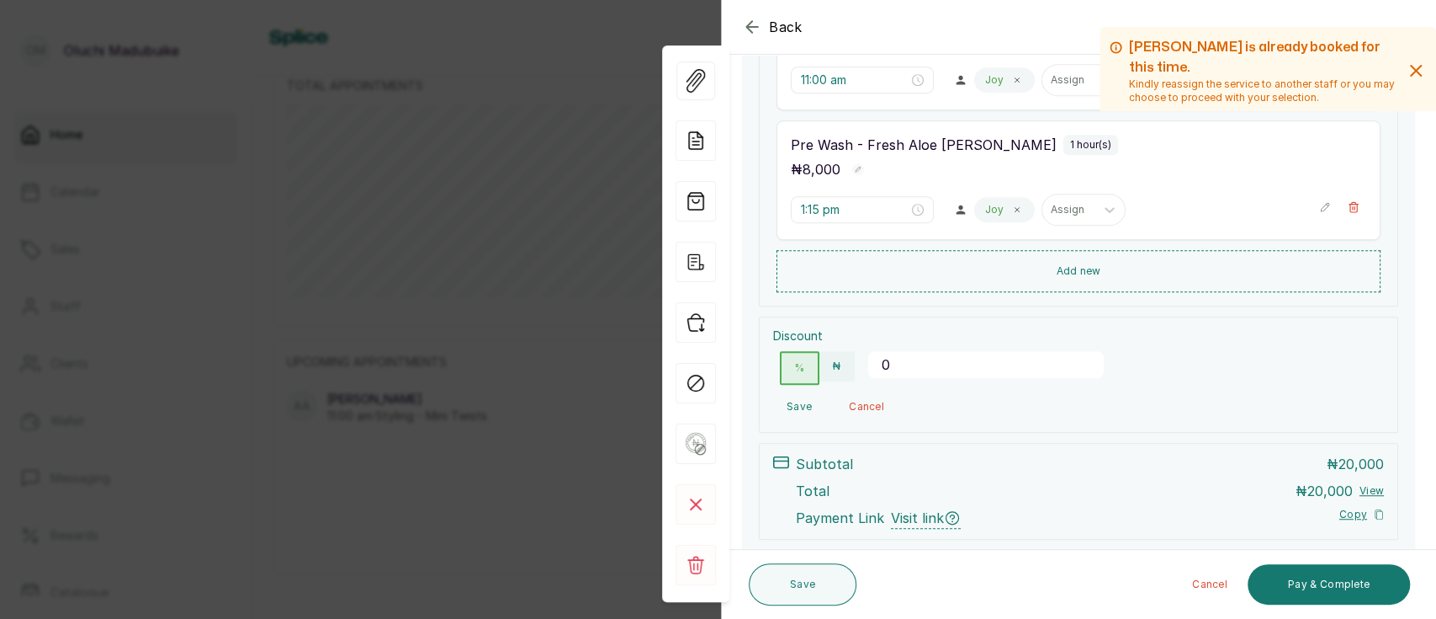
drag, startPoint x: 912, startPoint y: 361, endPoint x: 810, endPoint y: 363, distance: 102.7
click at [810, 363] on div "% ₦ 0" at bounding box center [938, 367] width 331 height 47
type input "10"
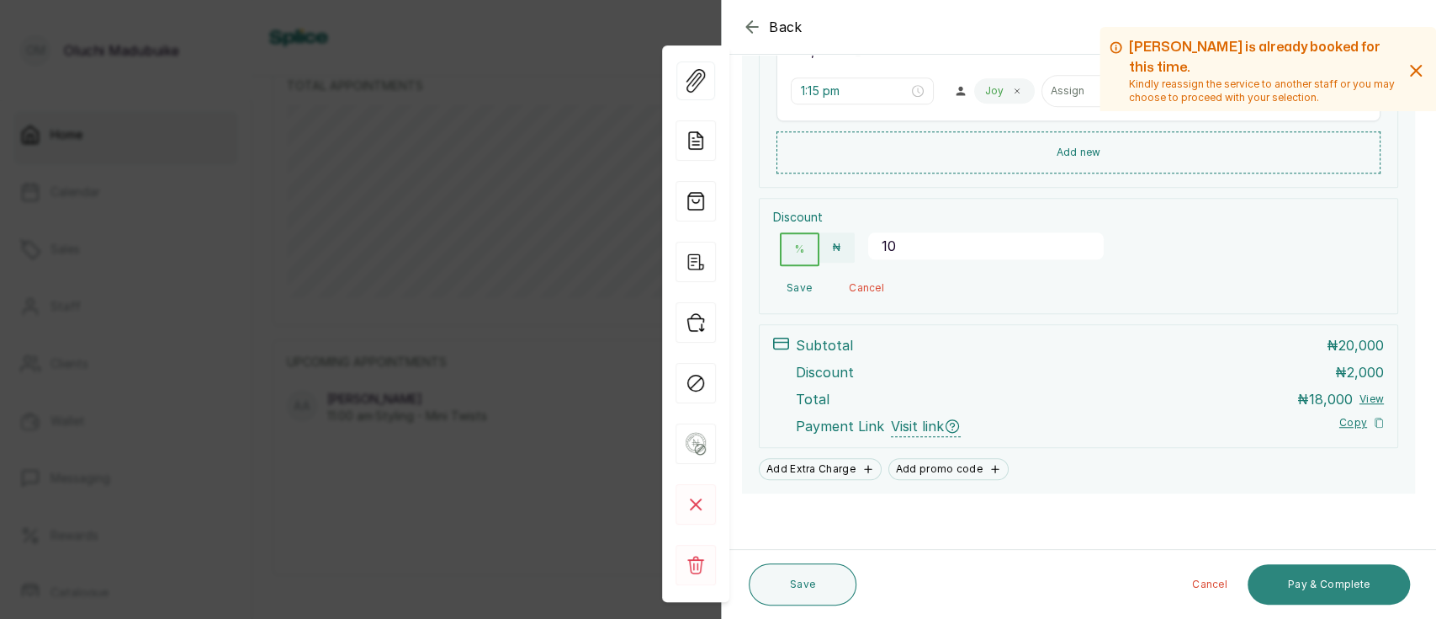
click at [1343, 585] on button "Pay & Complete" at bounding box center [1329, 584] width 162 height 40
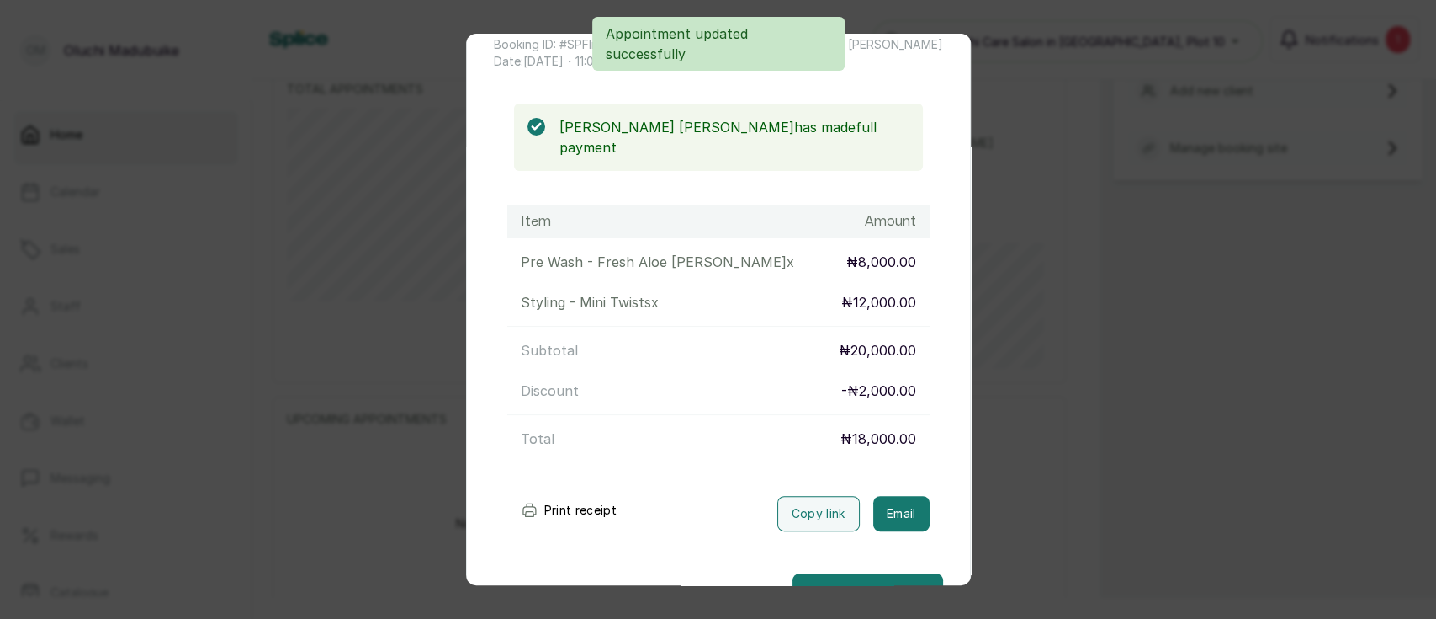
scroll to position [129, 0]
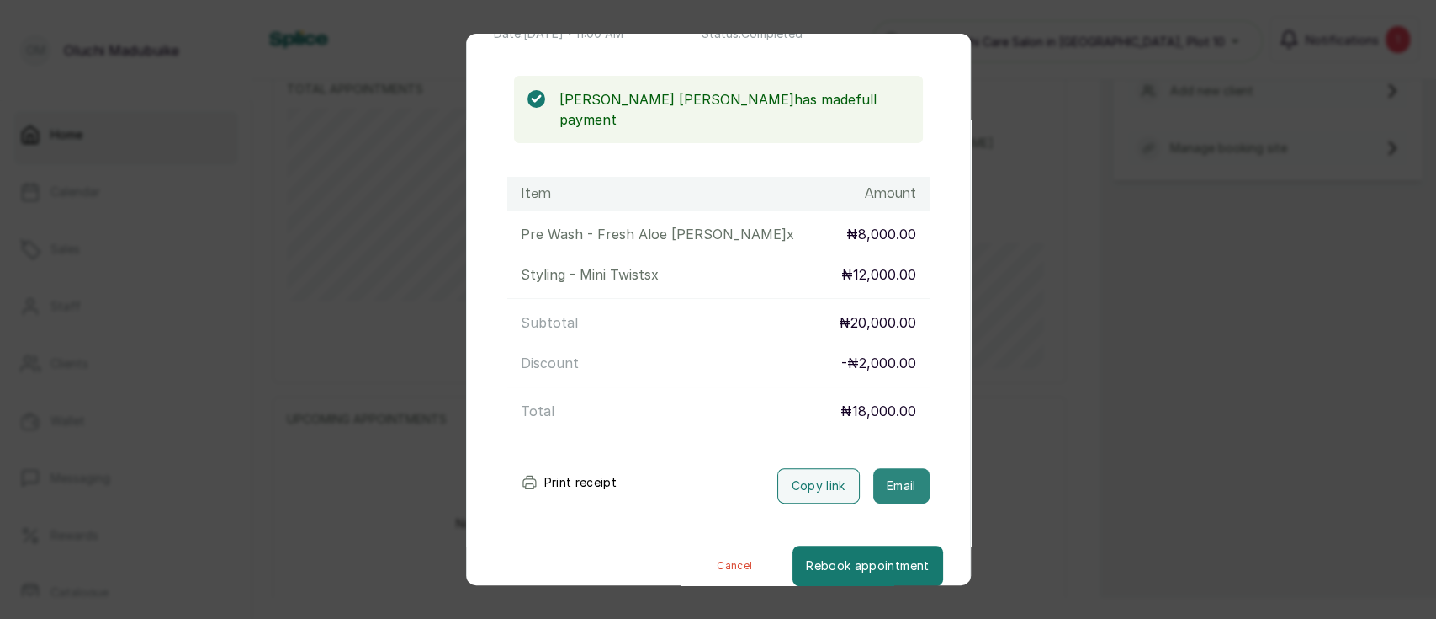
click at [873, 468] on button "Email" at bounding box center [901, 485] width 56 height 35
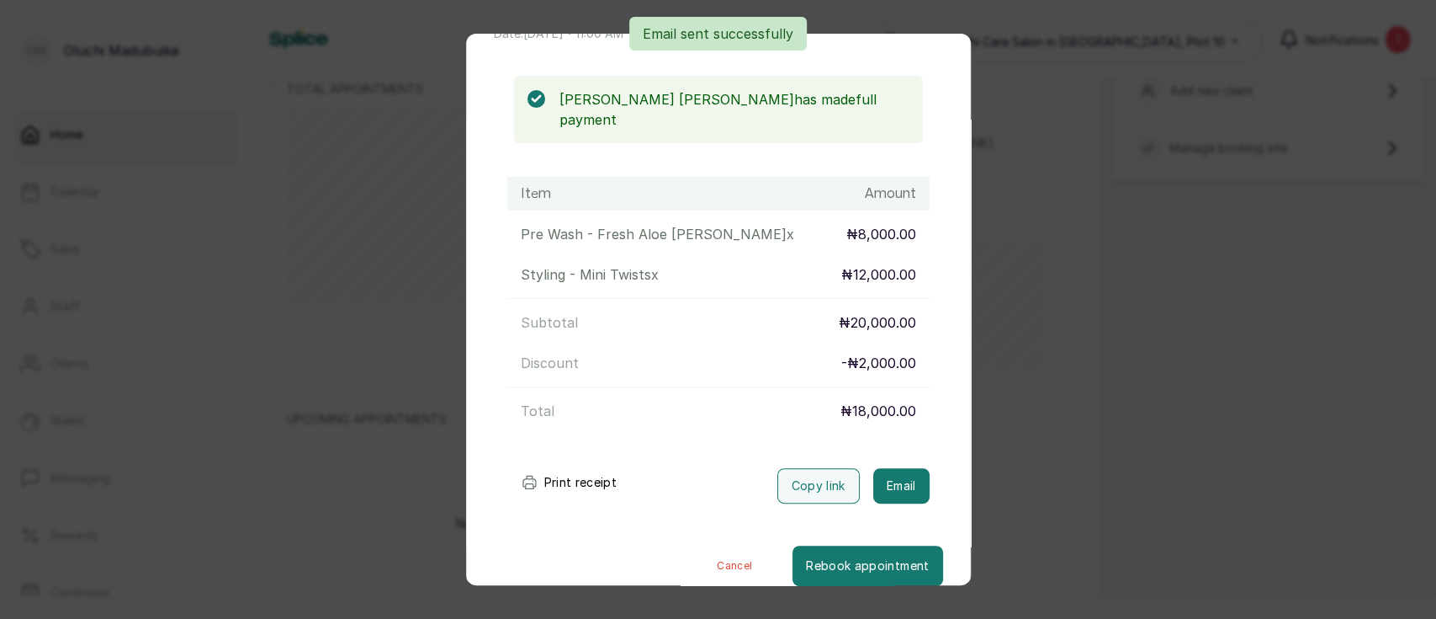
click at [1022, 366] on div "Transaction Details Booking ID: # SPFlruYd Date: [DATE] ・ 11:00 AM Billed to: […" at bounding box center [718, 309] width 1436 height 619
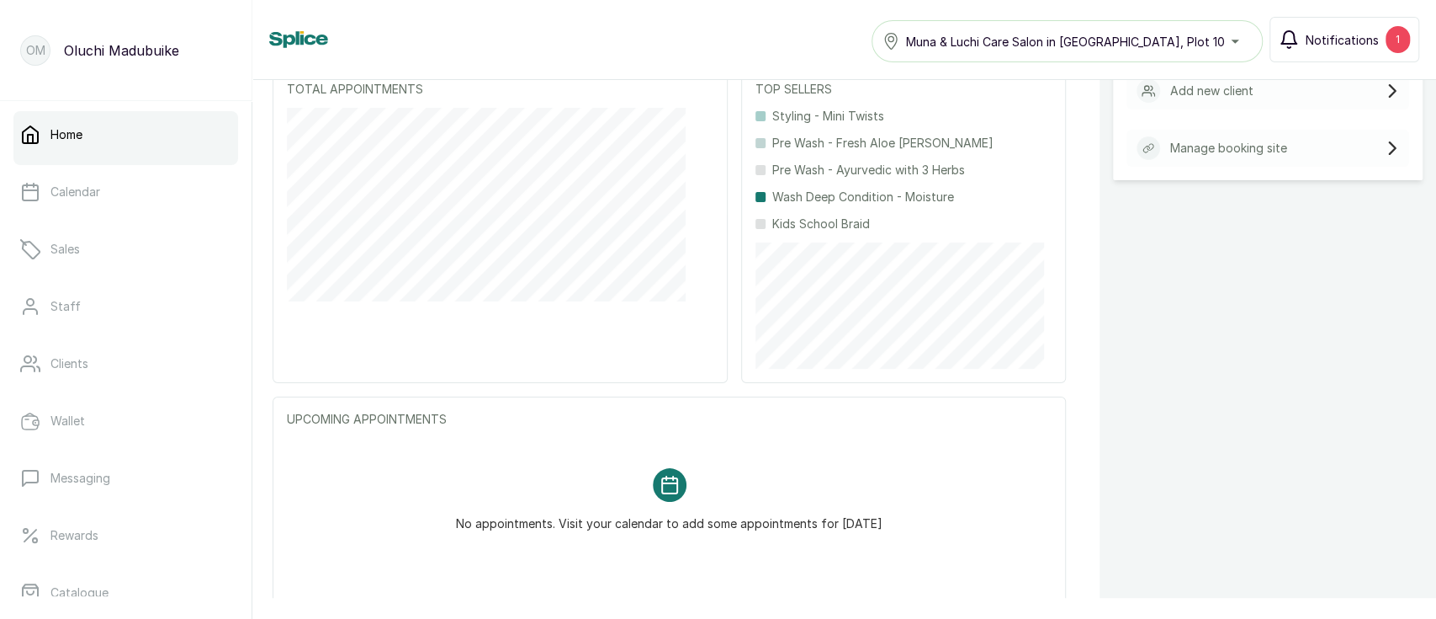
click at [1353, 35] on span "Notifications" at bounding box center [1342, 40] width 73 height 18
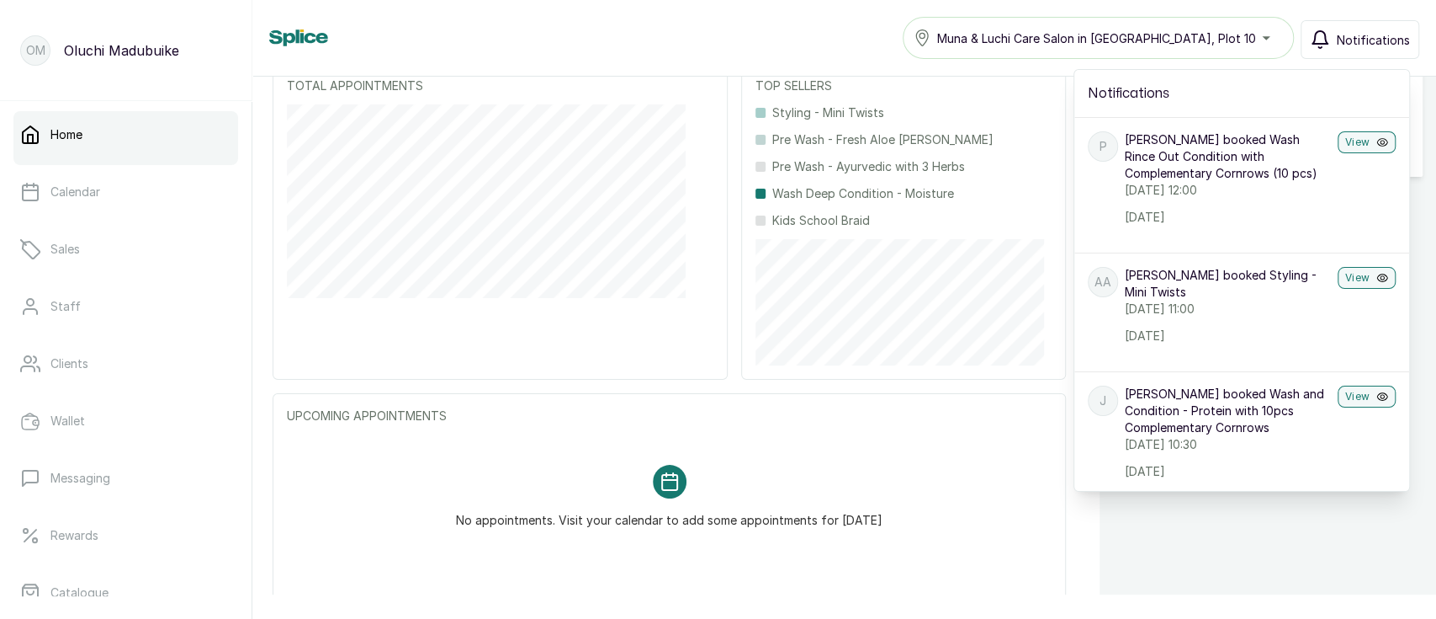
click at [136, 151] on link "Home" at bounding box center [125, 134] width 225 height 47
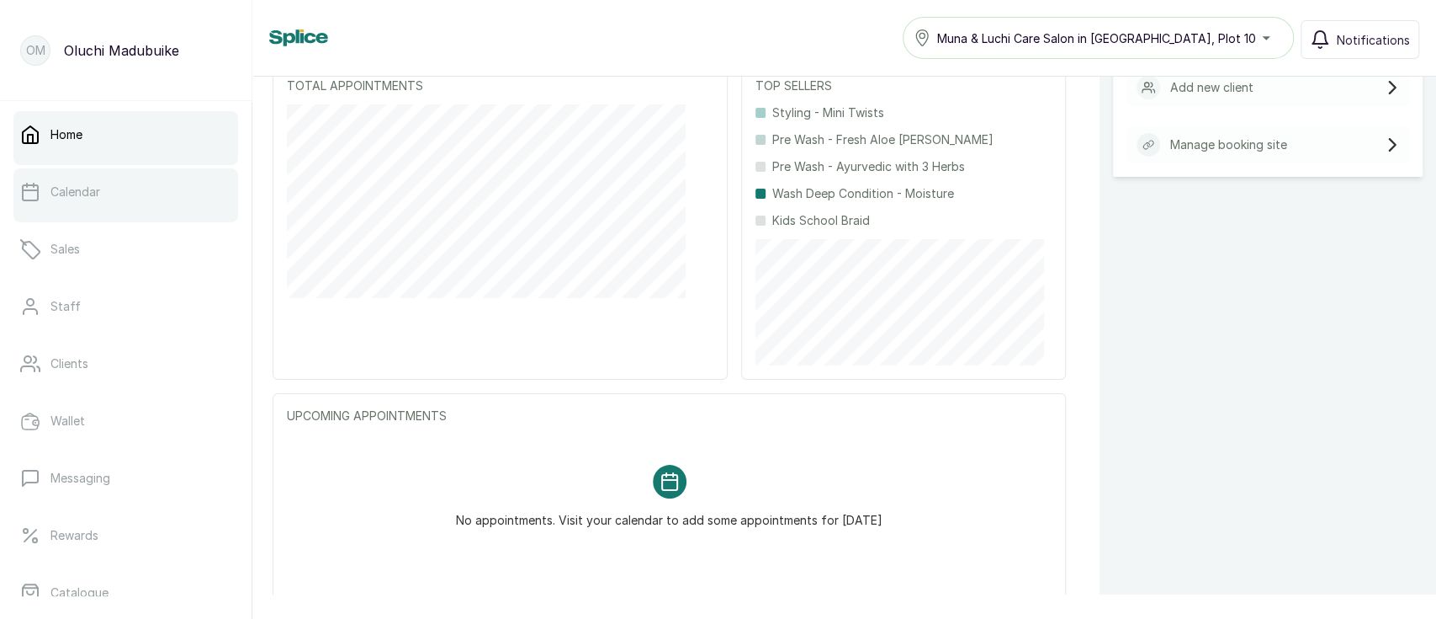
click at [123, 197] on link "Calendar" at bounding box center [125, 191] width 225 height 47
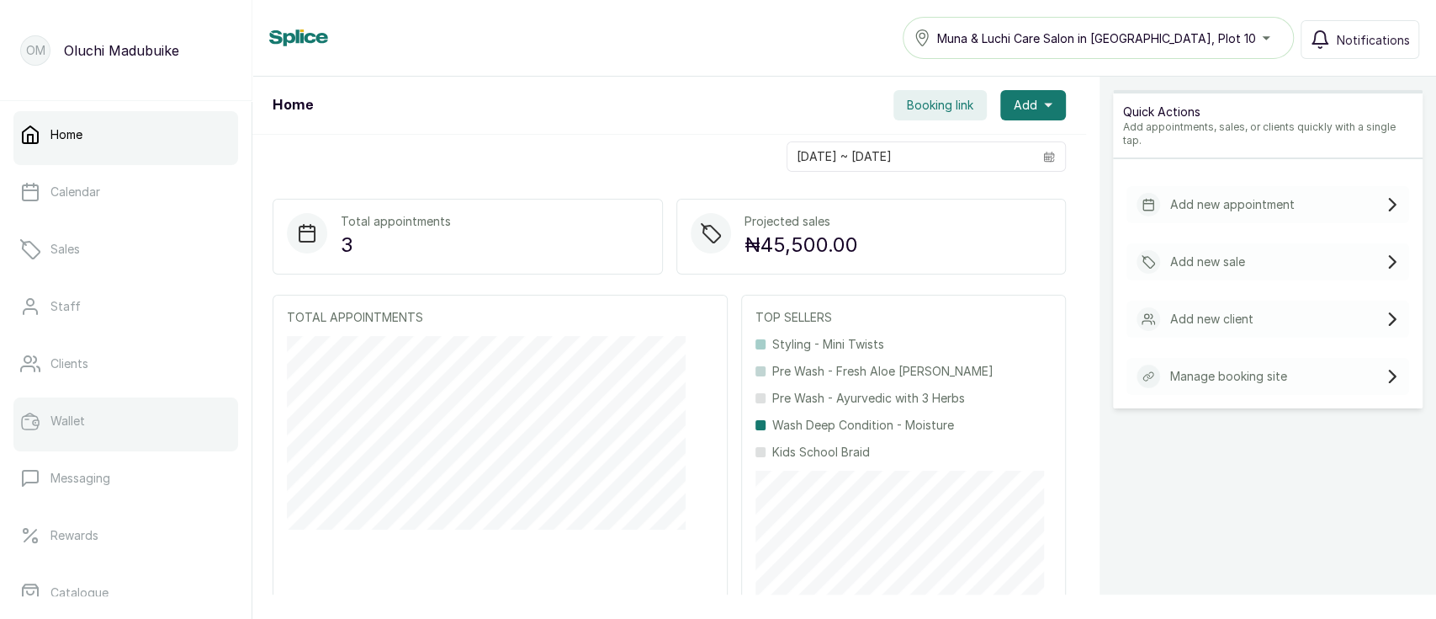
click at [141, 412] on link "Wallet" at bounding box center [125, 420] width 225 height 47
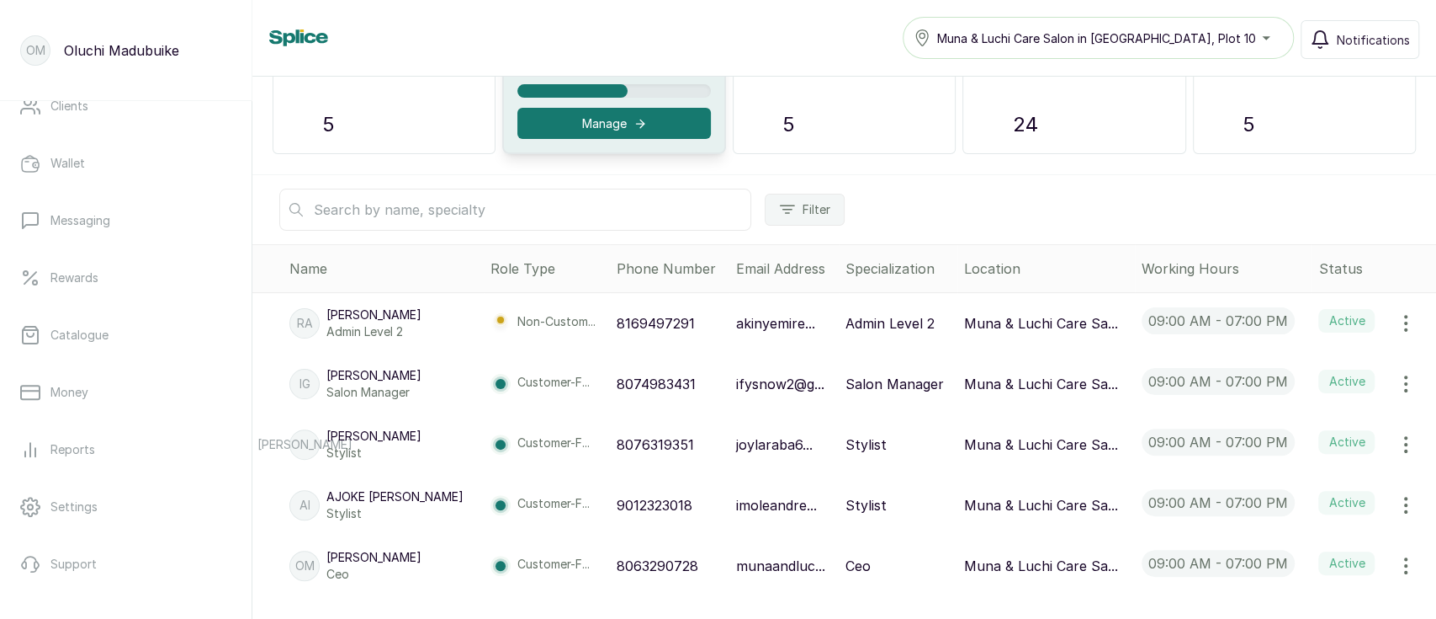
scroll to position [261, 0]
click at [160, 337] on link "Catalogue" at bounding box center [125, 331] width 225 height 47
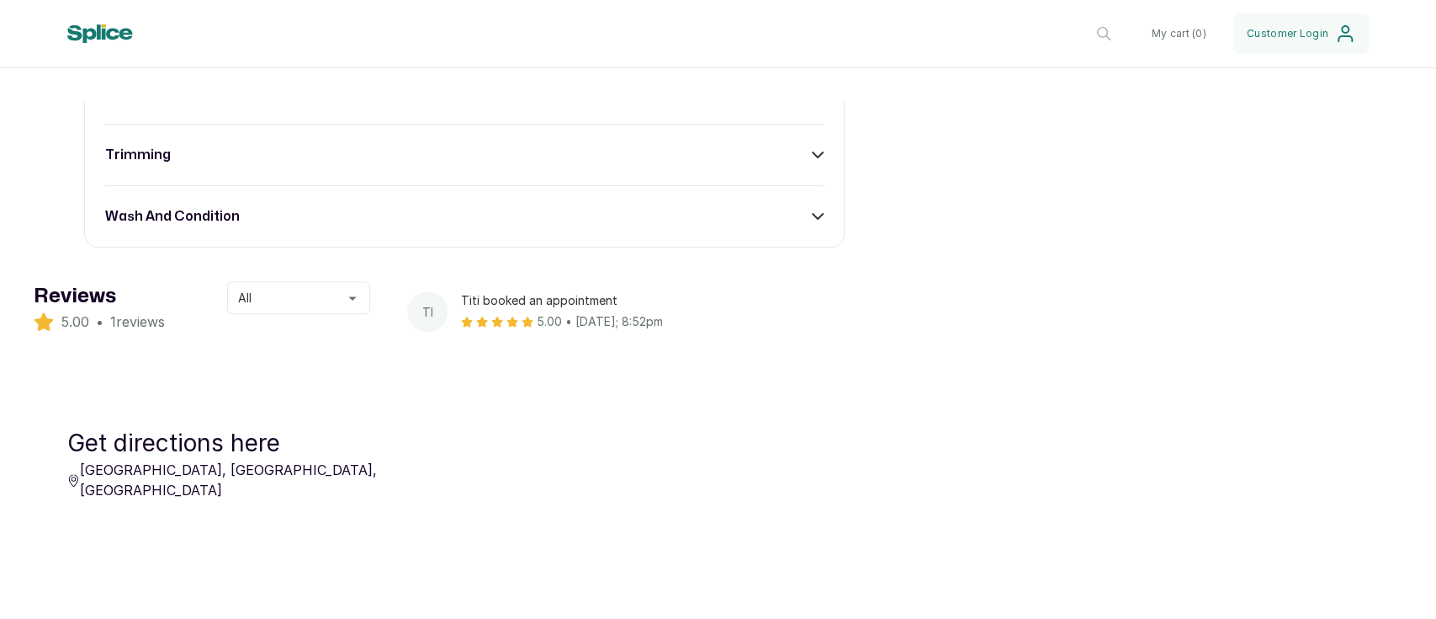
scroll to position [1038, 0]
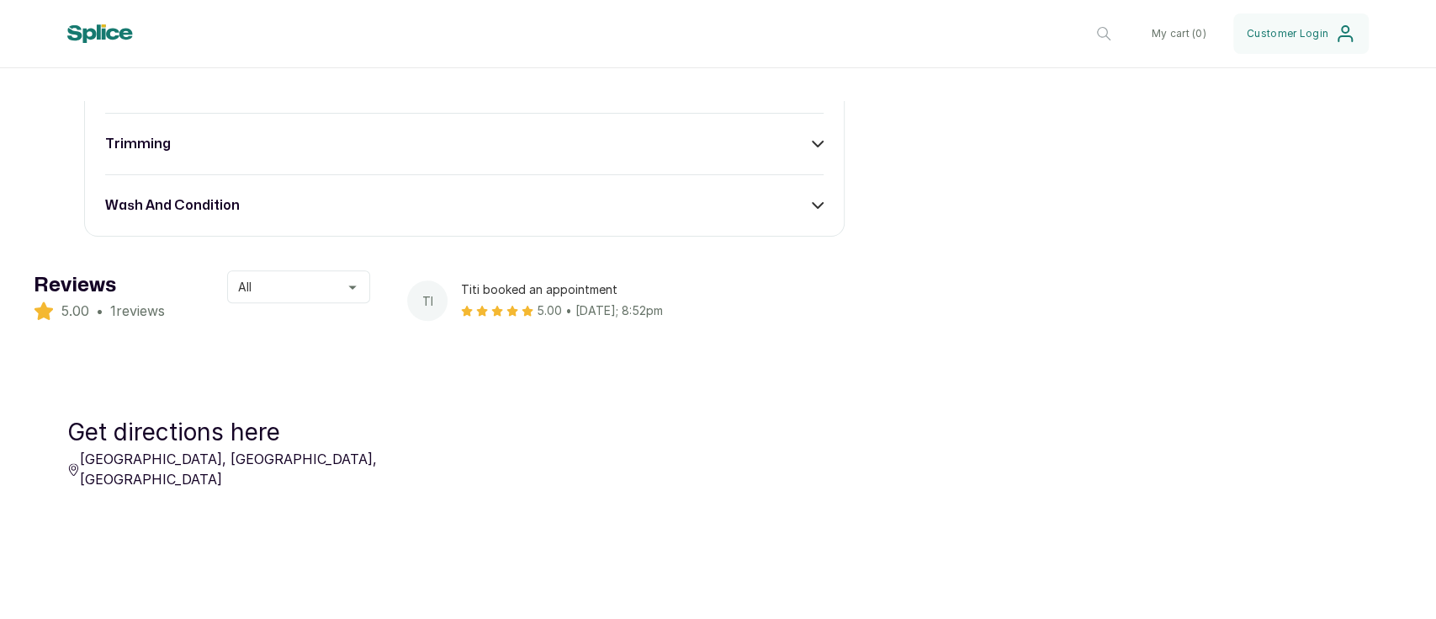
click at [350, 299] on button "All" at bounding box center [298, 286] width 143 height 33
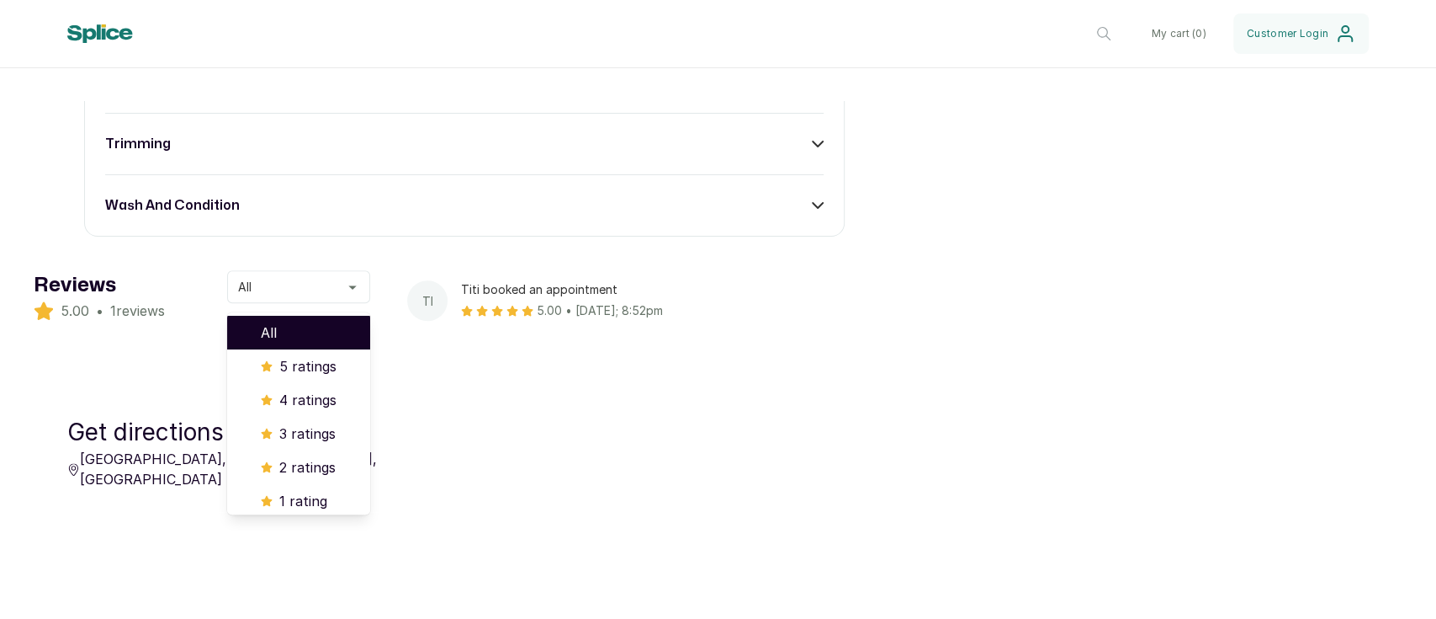
click at [438, 380] on div "Reviews 5.00 • 1 reviews All All 5 ratings 4 ratings 3 ratings 2 ratings 1 rati…" at bounding box center [718, 317] width 1436 height 162
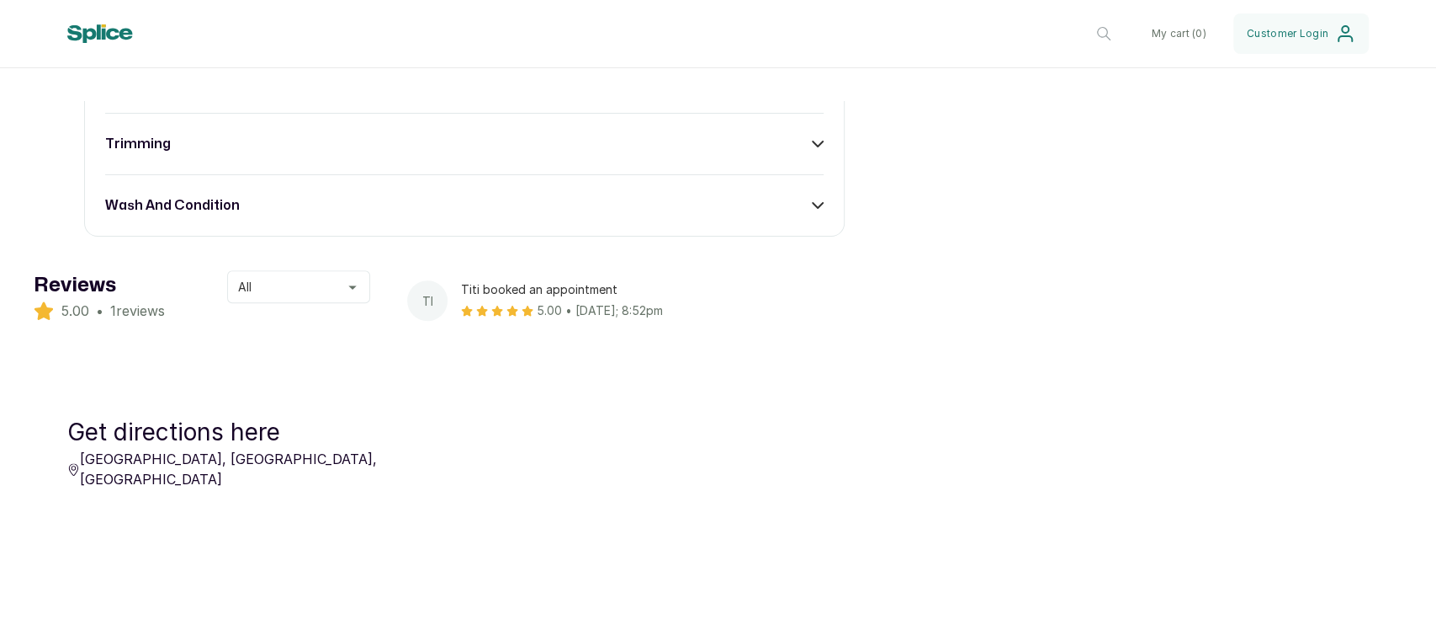
click at [331, 340] on div "Reviews 5.00 • 1 reviews All" at bounding box center [202, 317] width 337 height 94
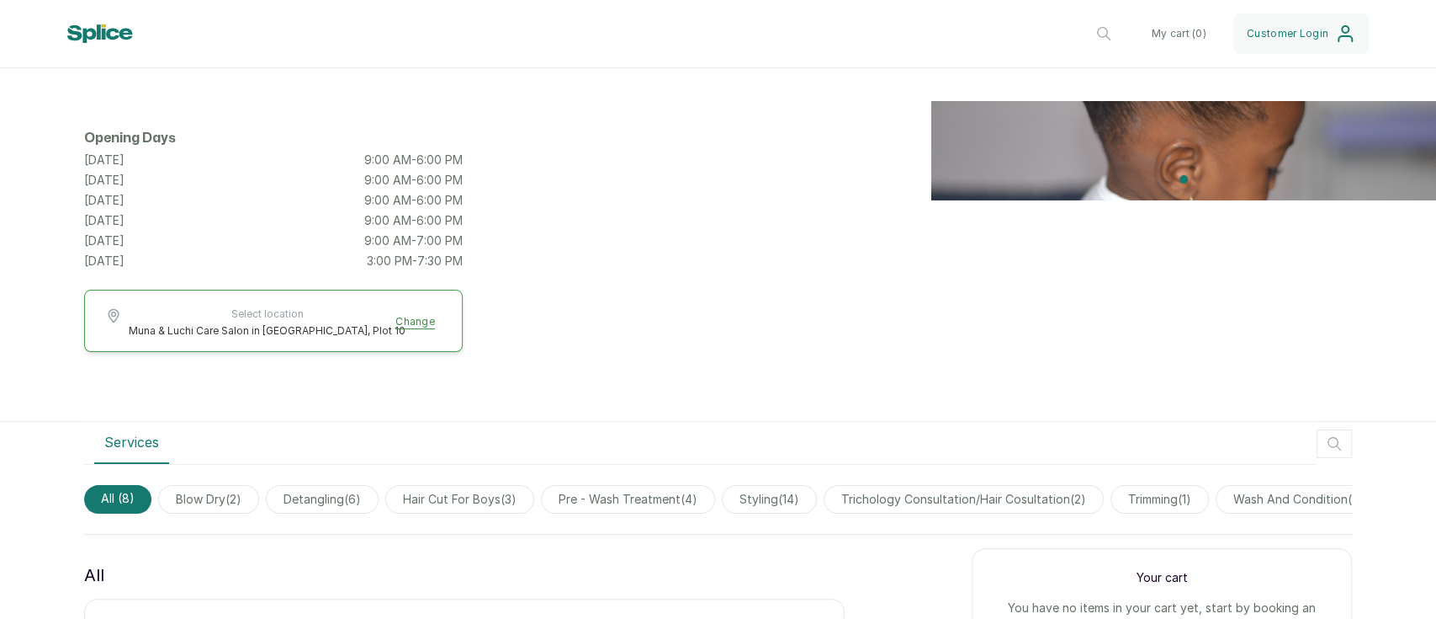
scroll to position [0, 0]
